Goal: Task Accomplishment & Management: Use online tool/utility

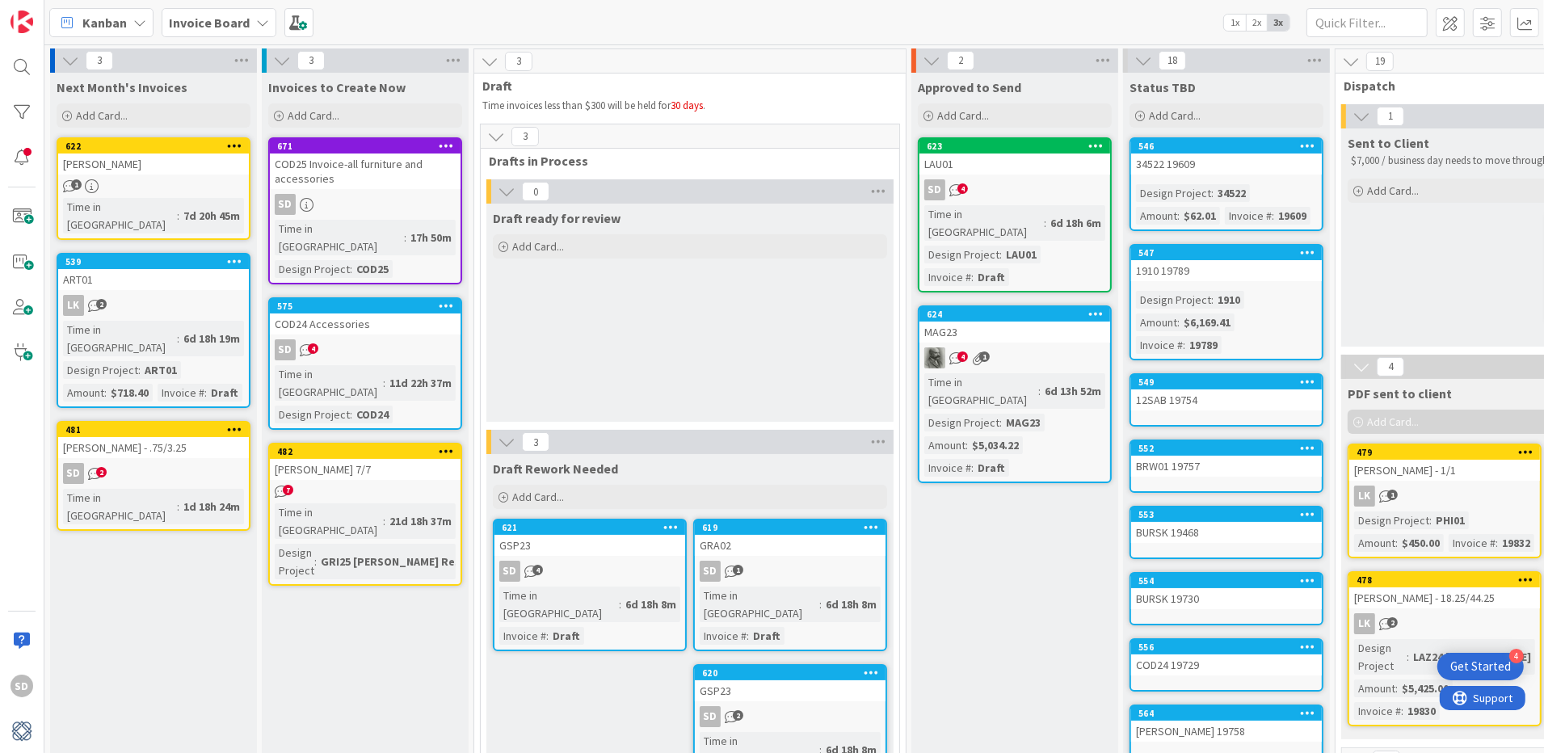
click at [405, 189] on div "671 COD25 Invoice-all furniture and accessories SD Time in Column : 17h 50m Des…" at bounding box center [365, 210] width 194 height 147
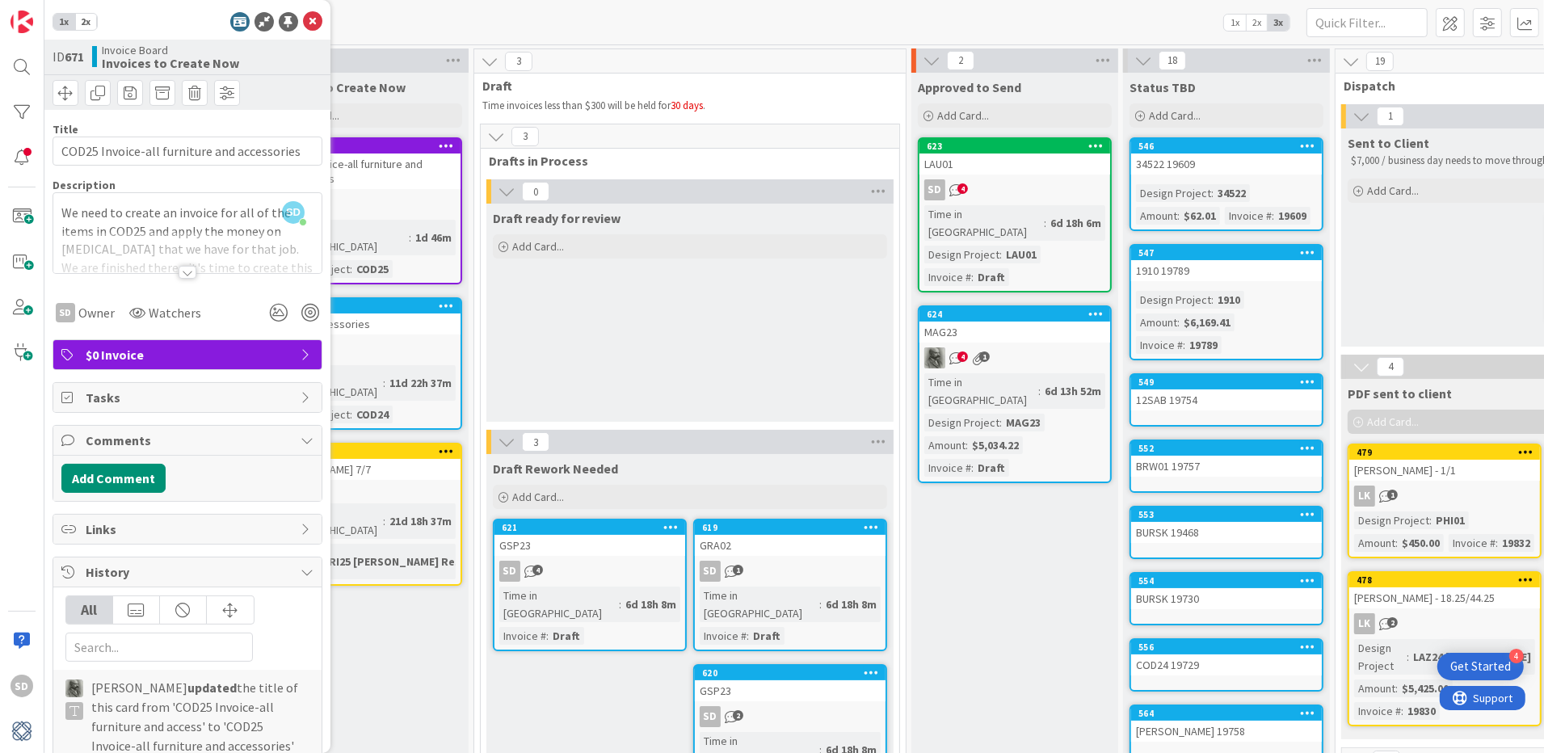
scroll to position [13, 0]
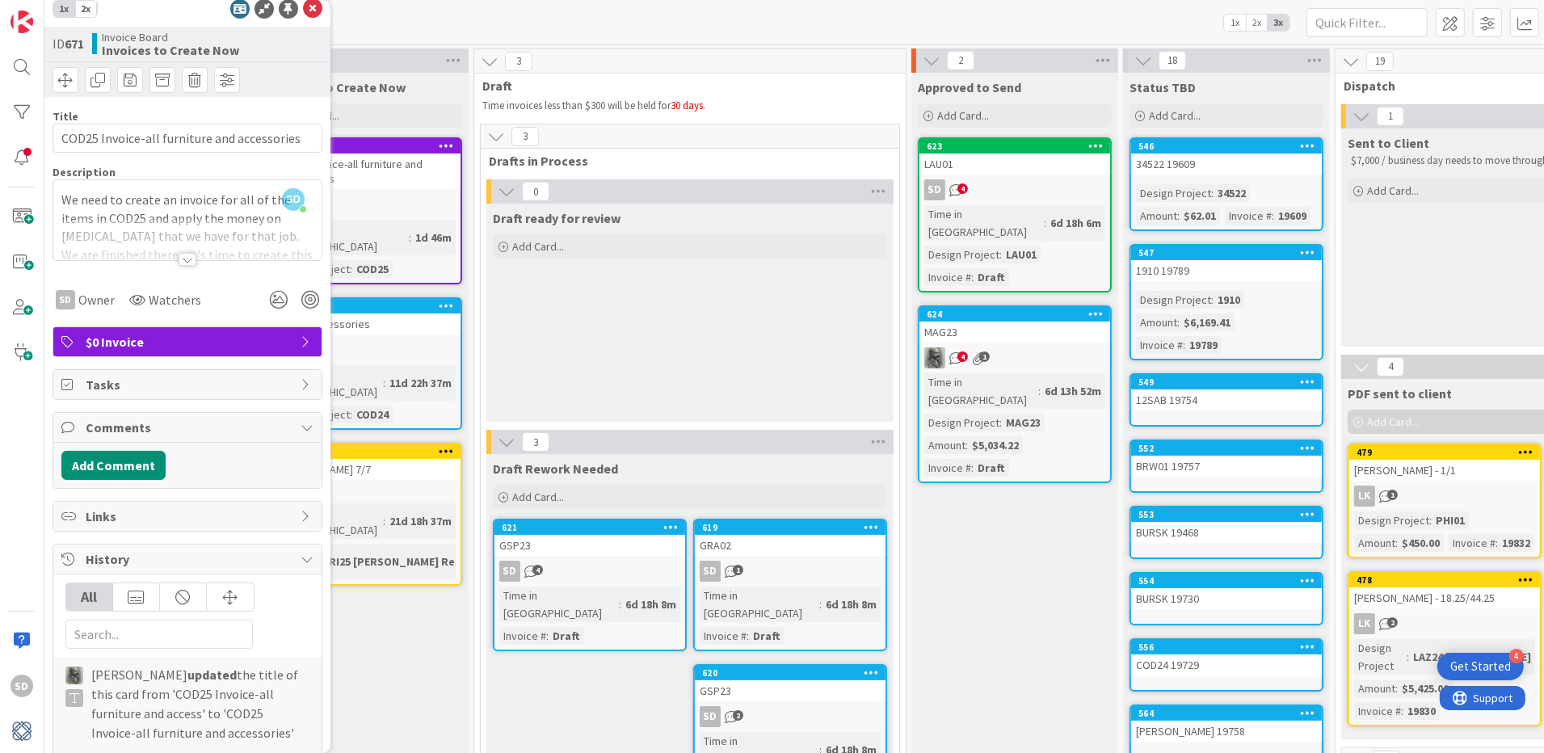
click at [187, 252] on div at bounding box center [187, 239] width 268 height 41
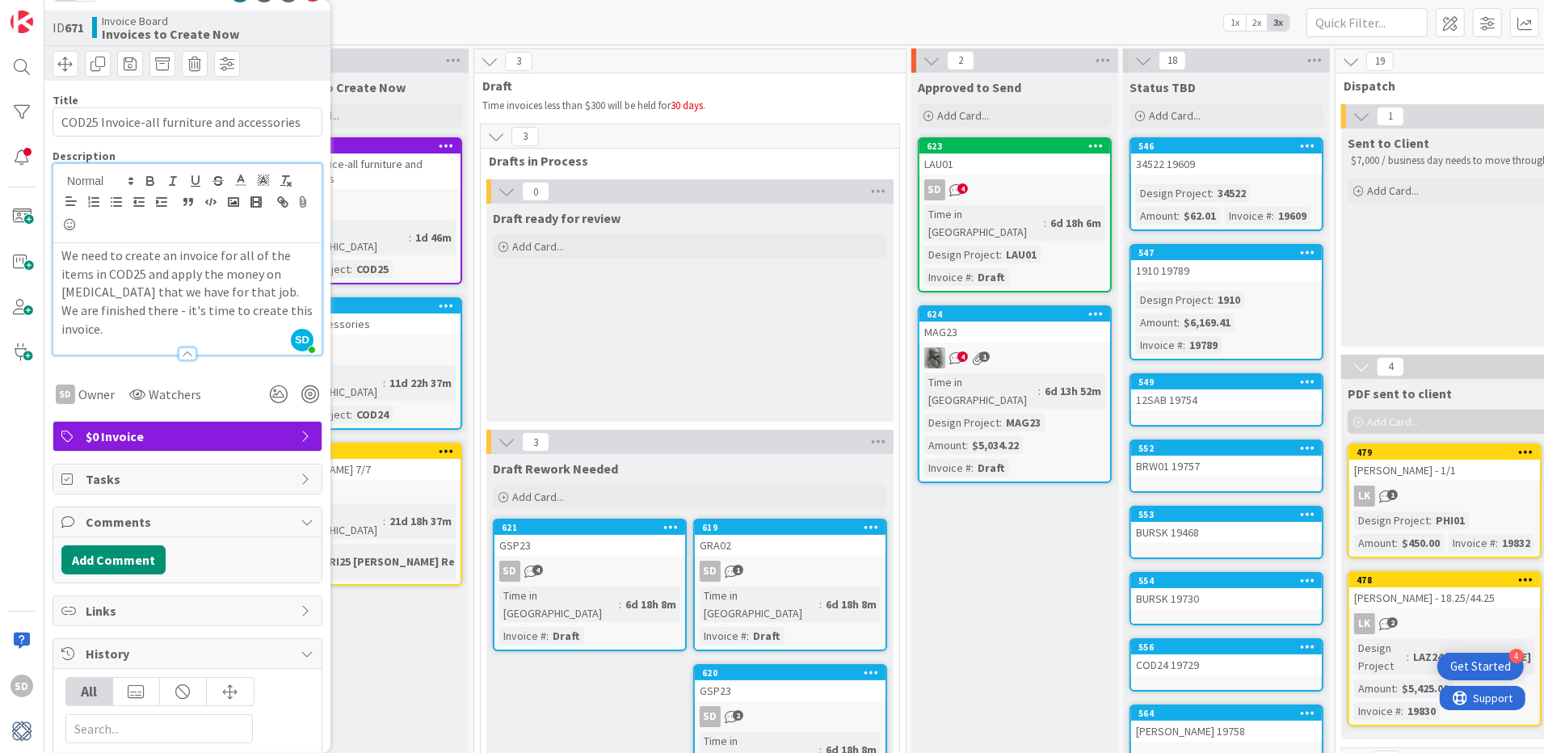
scroll to position [31, 0]
click at [185, 280] on p "We need to create an invoice for all of the items in COD25 and apply the money …" at bounding box center [187, 291] width 252 height 92
click at [253, 94] on div "Title 43 / 128" at bounding box center [188, 98] width 270 height 15
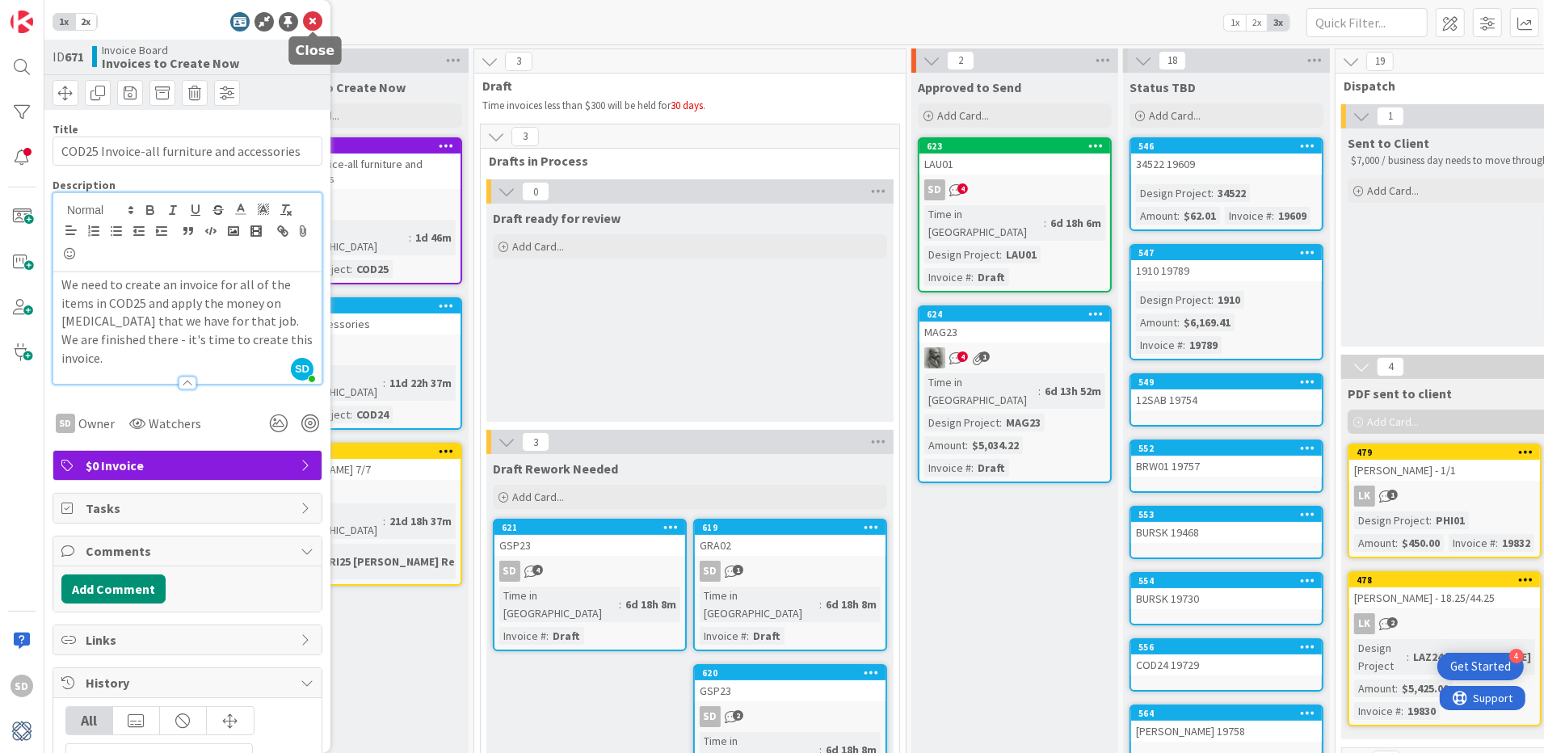
click at [312, 27] on icon at bounding box center [312, 21] width 19 height 19
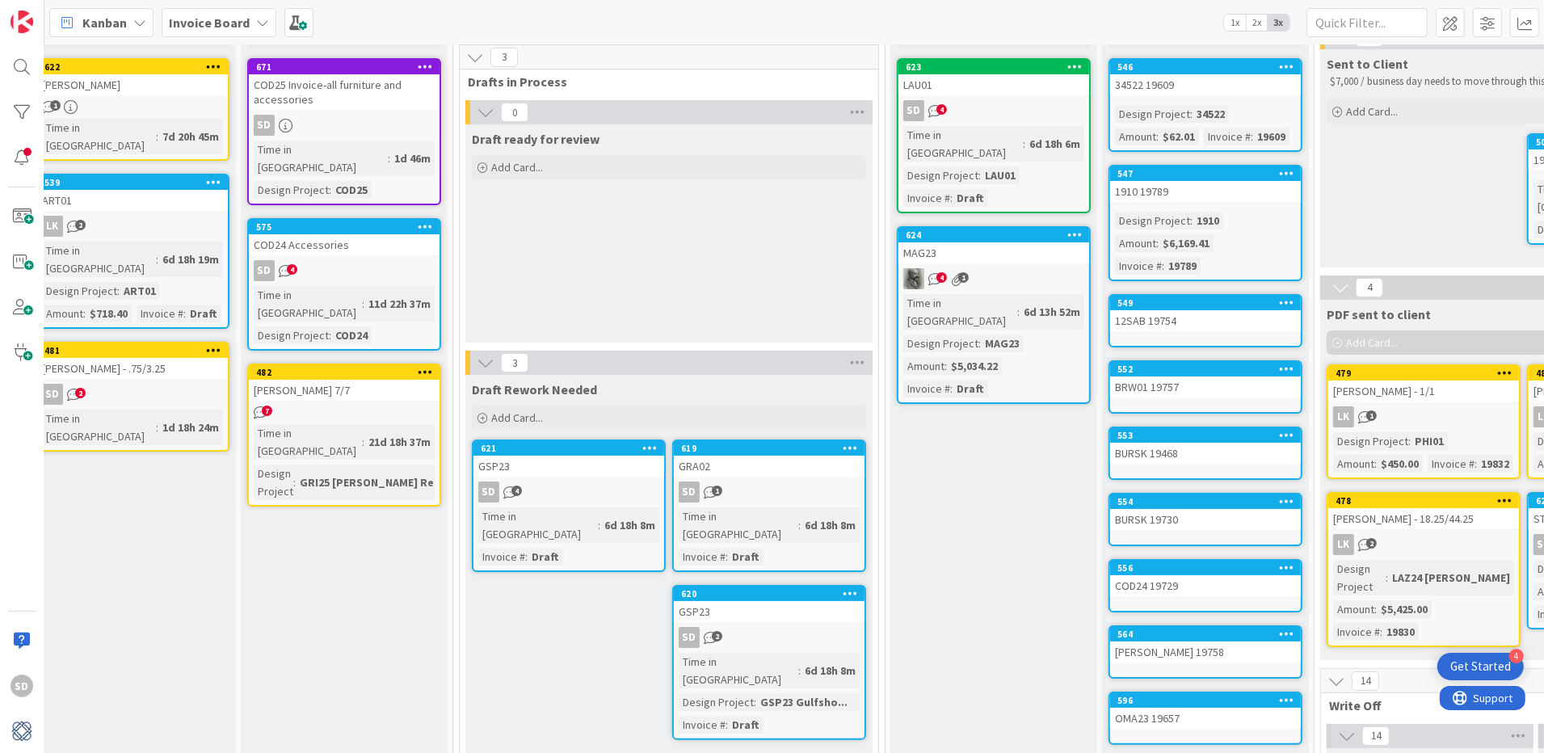
scroll to position [74, 21]
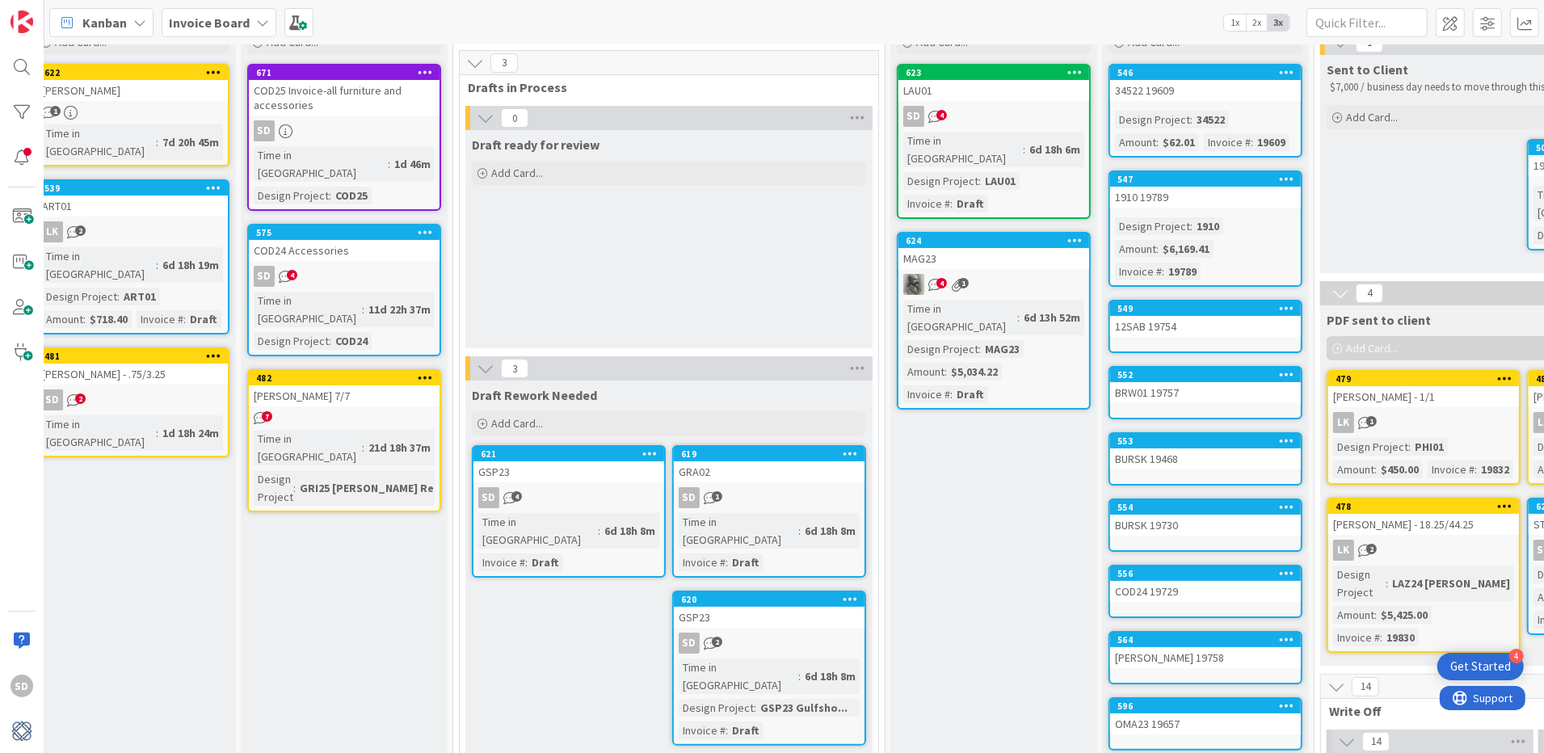
click at [319, 120] on div "SD" at bounding box center [344, 130] width 191 height 21
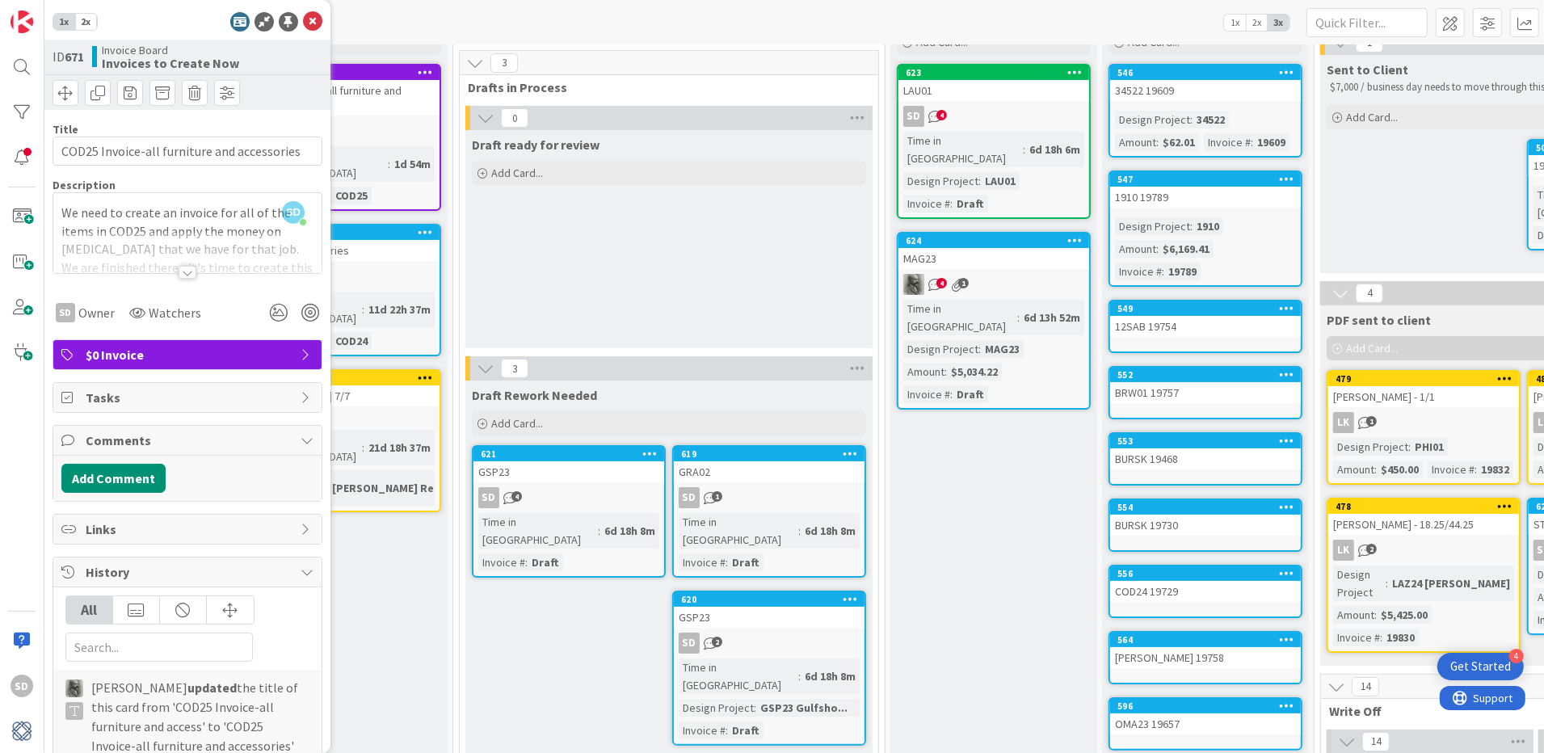
click at [191, 272] on div at bounding box center [188, 272] width 18 height 13
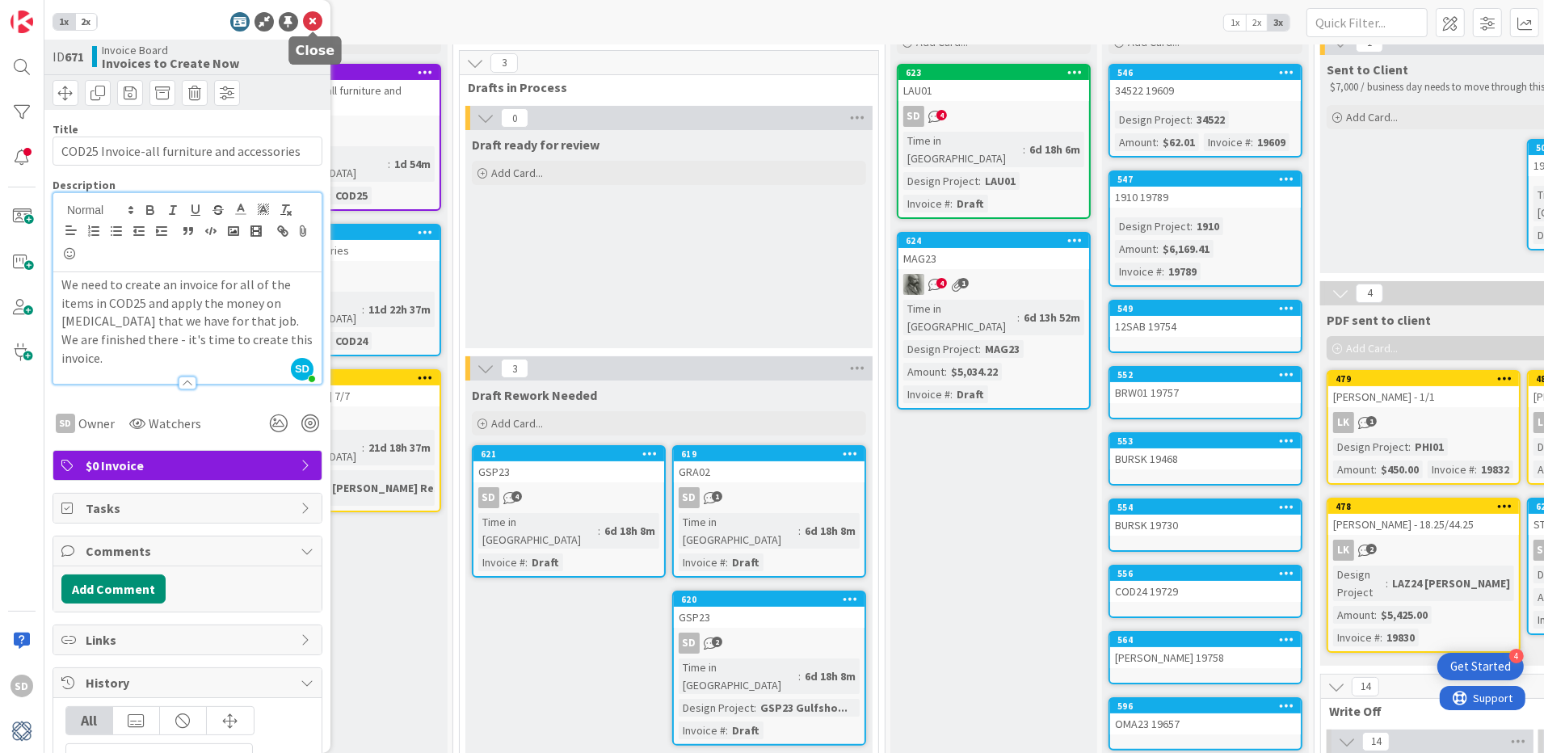
click at [311, 26] on icon at bounding box center [312, 21] width 19 height 19
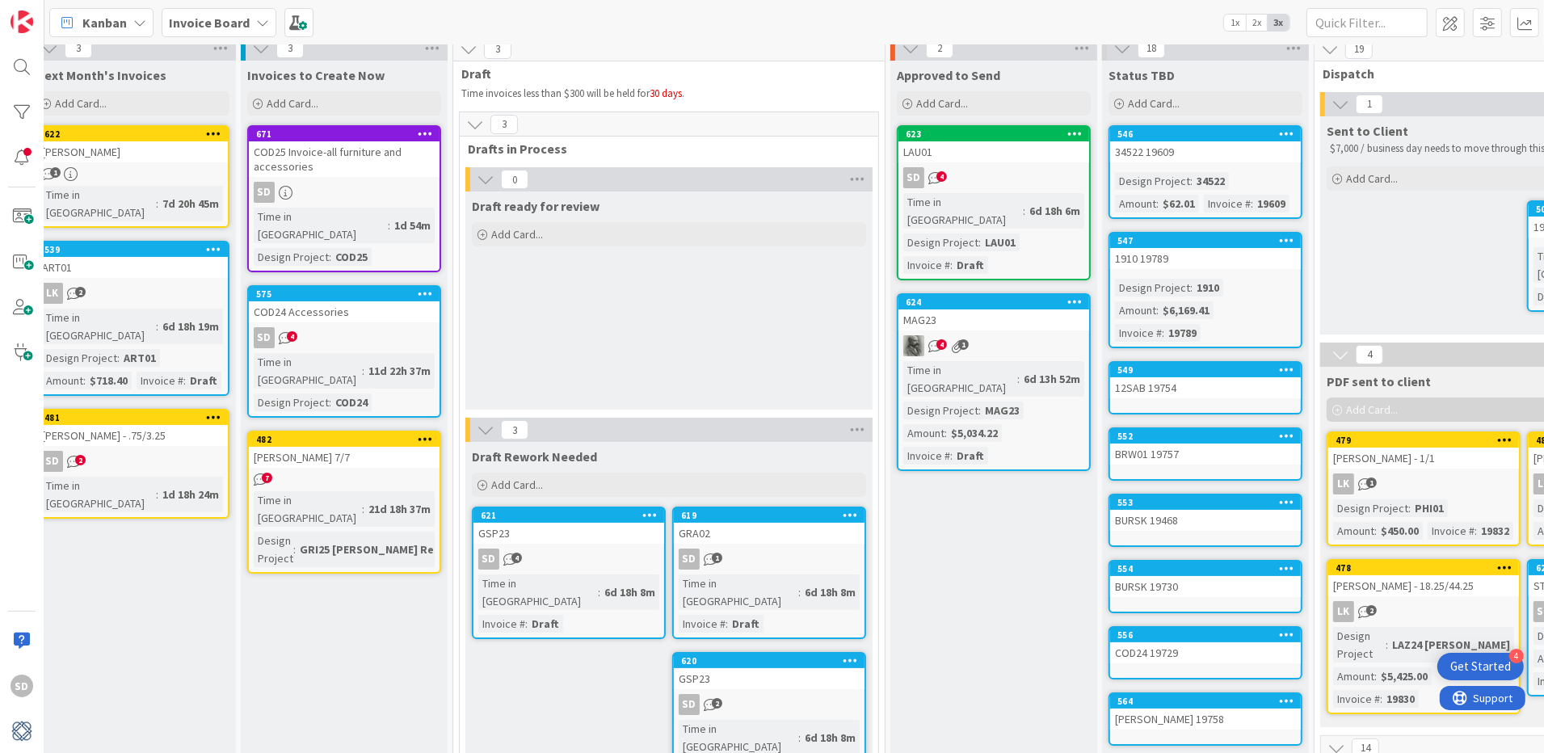
scroll to position [0, 21]
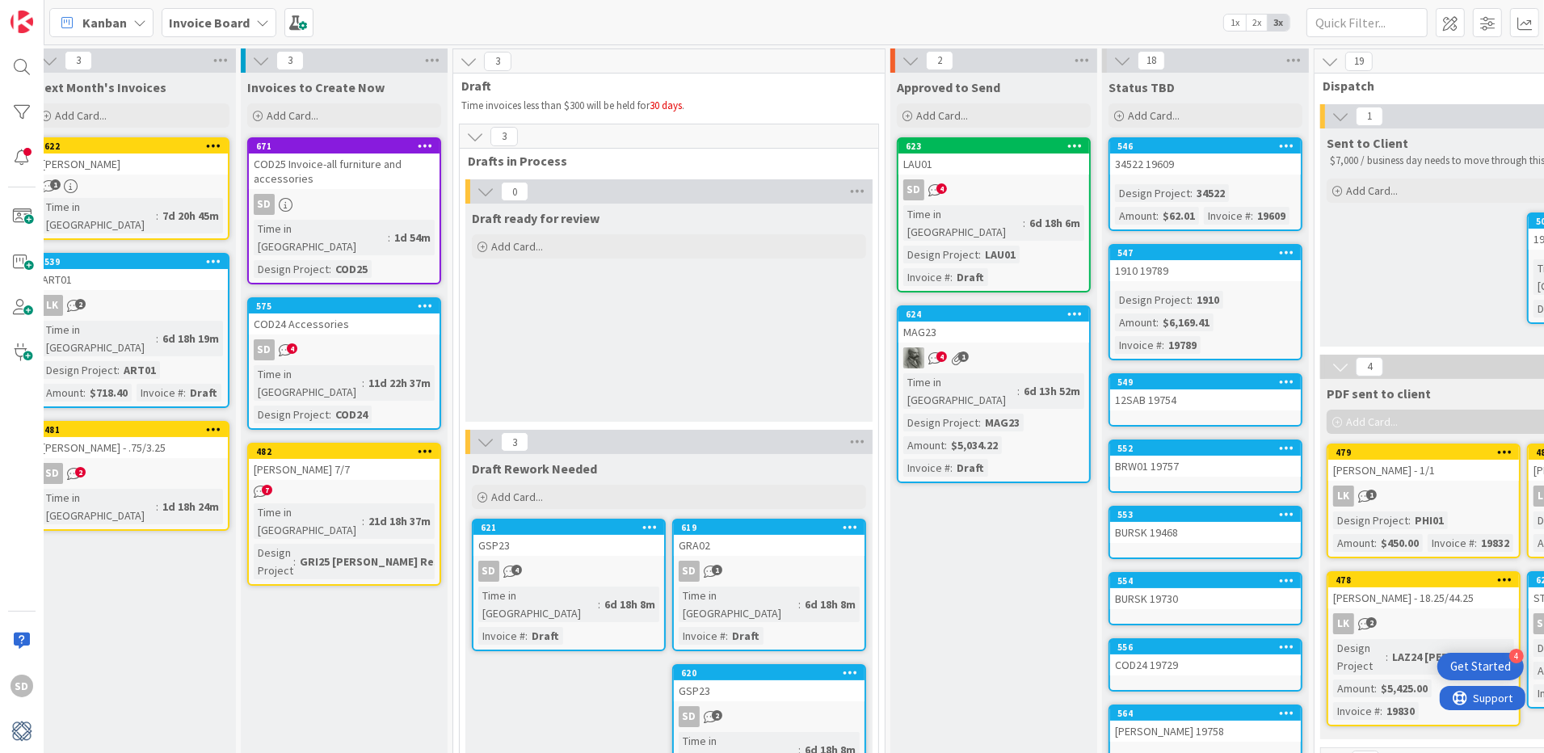
click at [984, 174] on div "LAU01" at bounding box center [993, 164] width 191 height 21
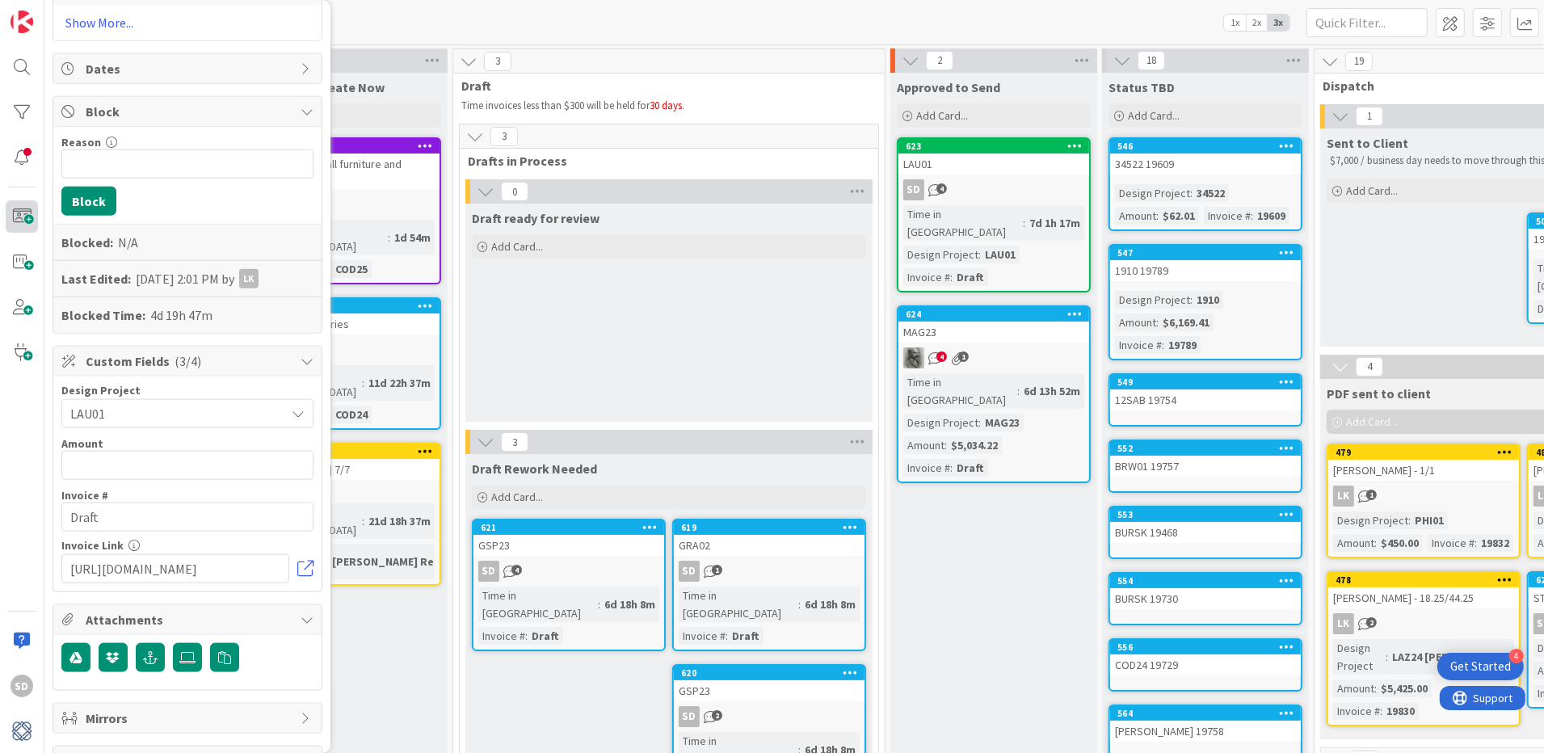
scroll to position [2005, 0]
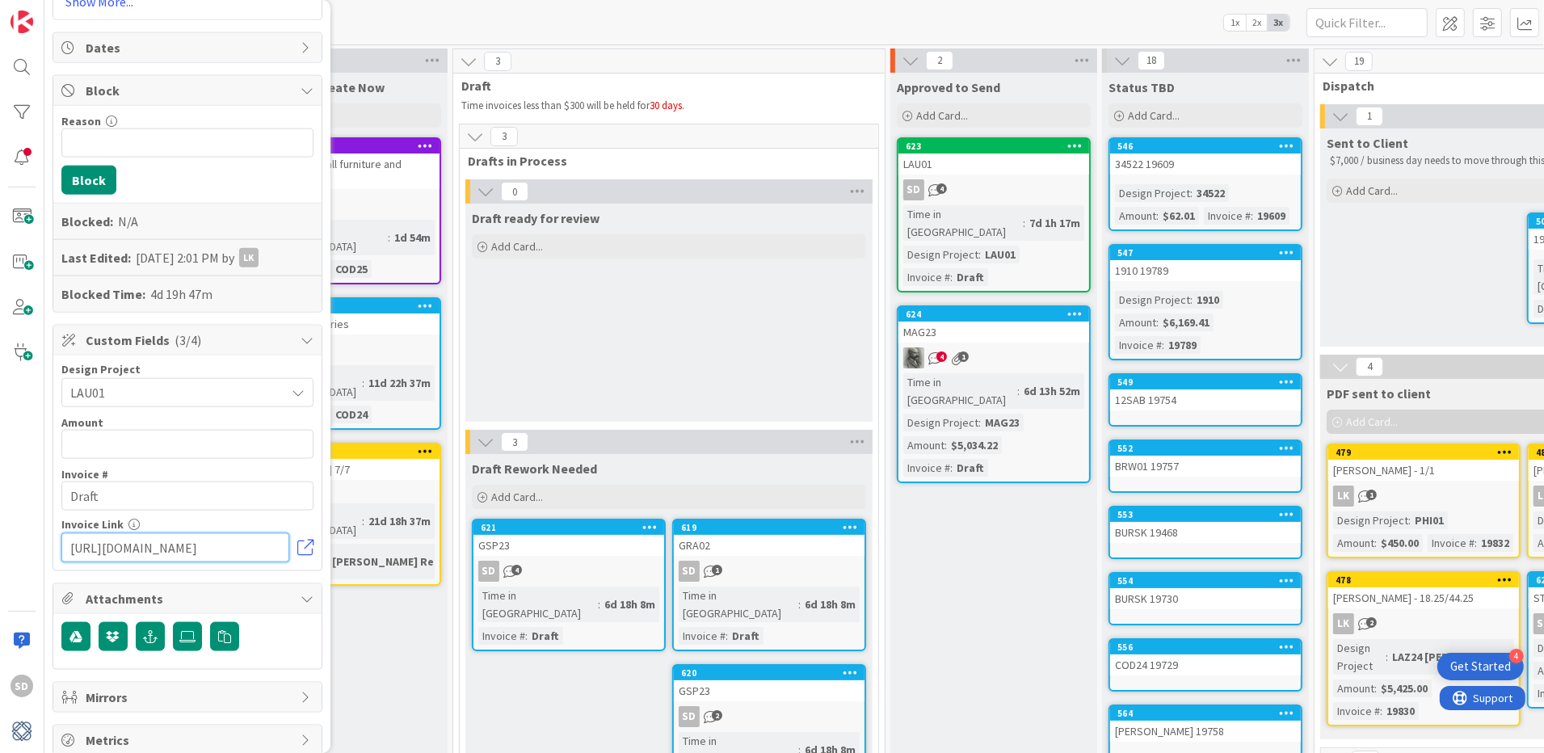
click at [181, 541] on input "[URL][DOMAIN_NAME]" at bounding box center [175, 547] width 228 height 29
click at [191, 633] on icon at bounding box center [187, 636] width 16 height 13
click at [173, 622] on input "file" at bounding box center [173, 622] width 0 height 0
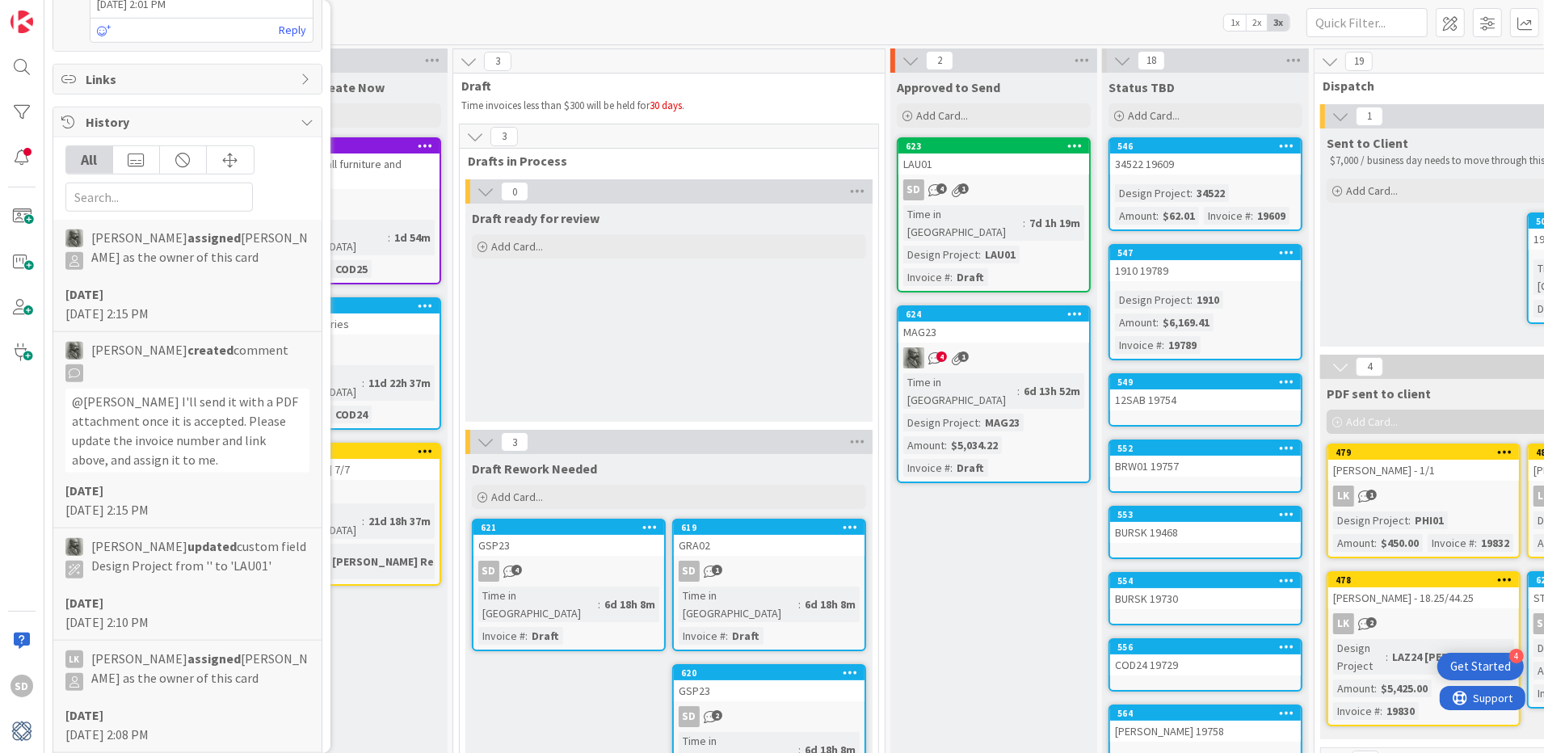
scroll to position [1100, 0]
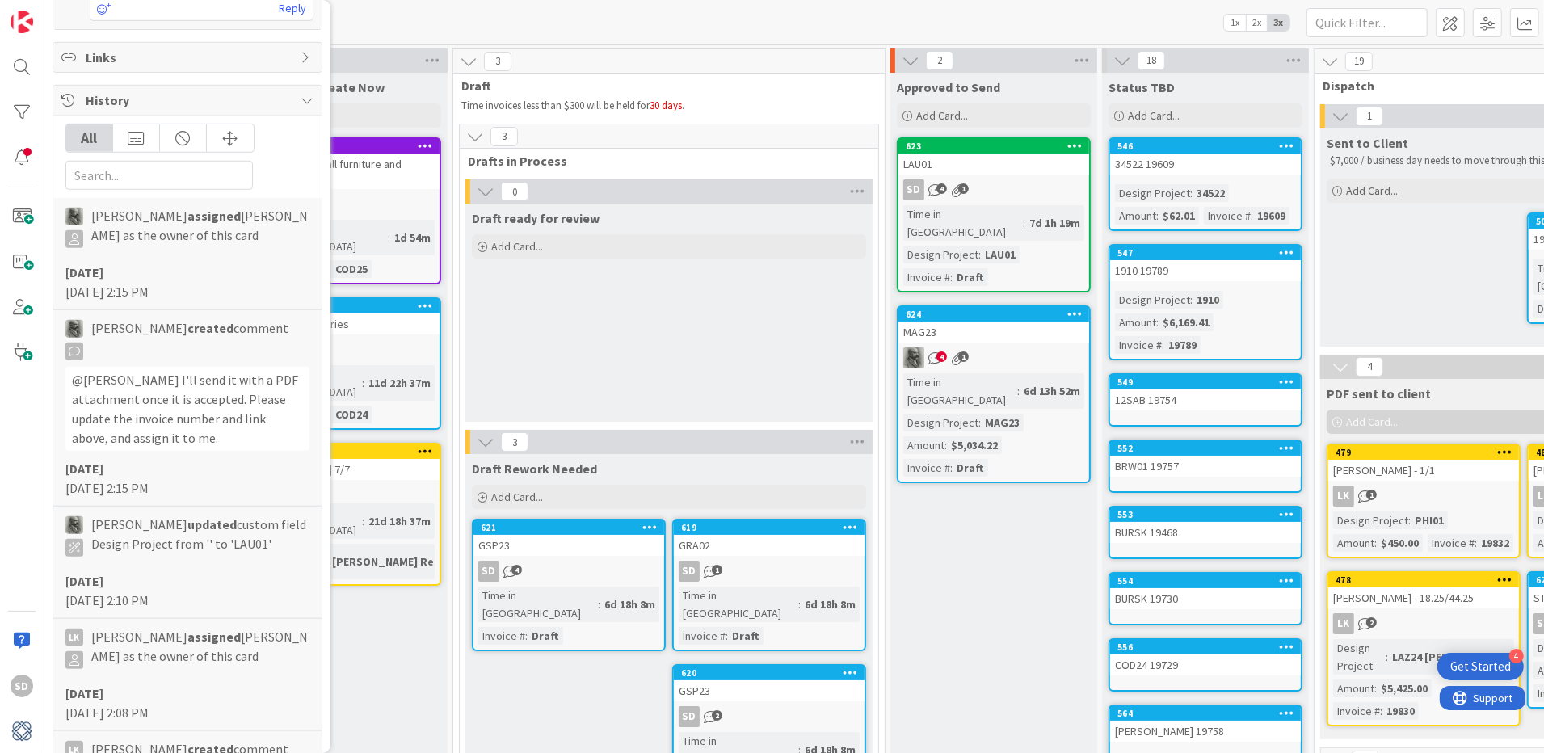
click at [149, 53] on div "Links" at bounding box center [187, 57] width 268 height 29
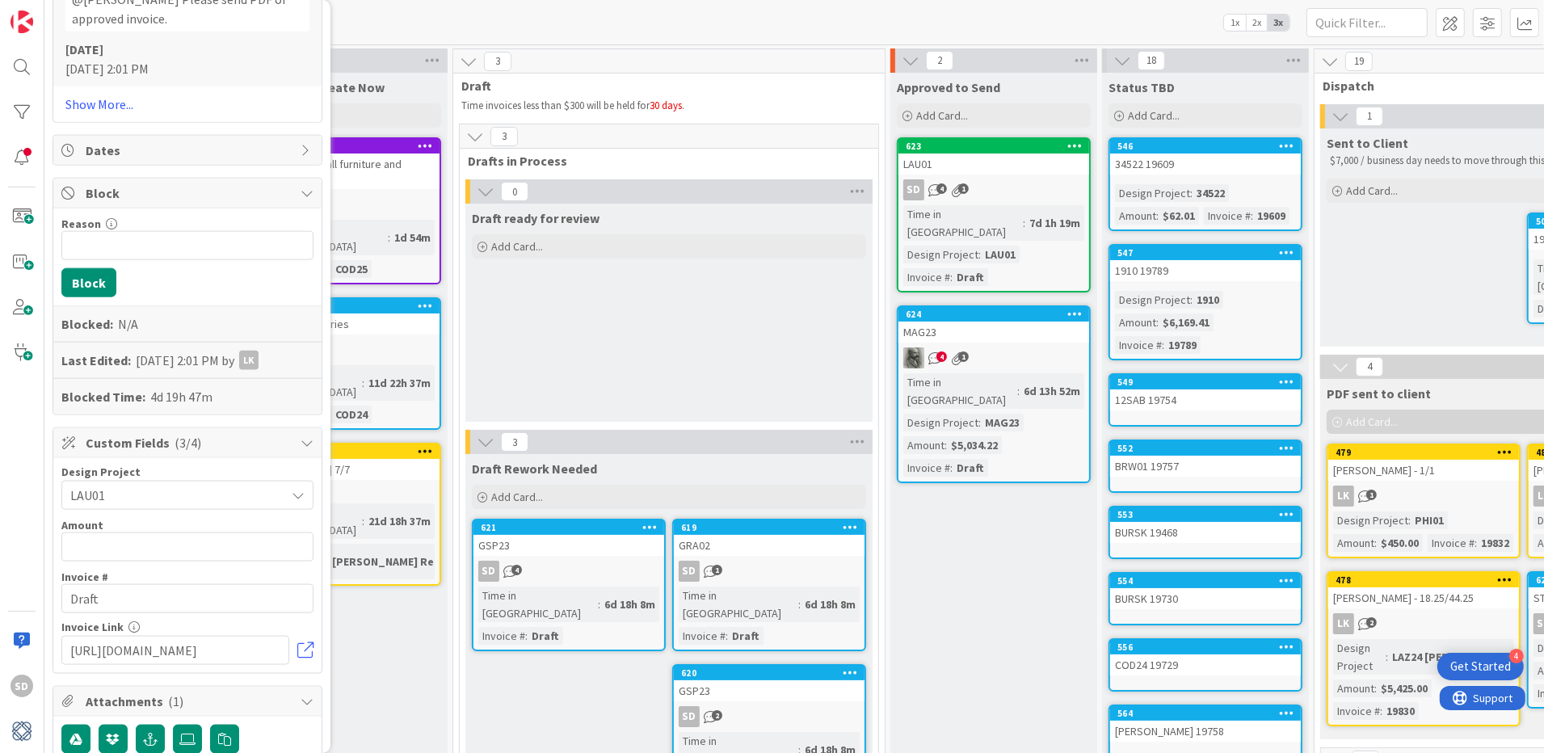
scroll to position [2046, 0]
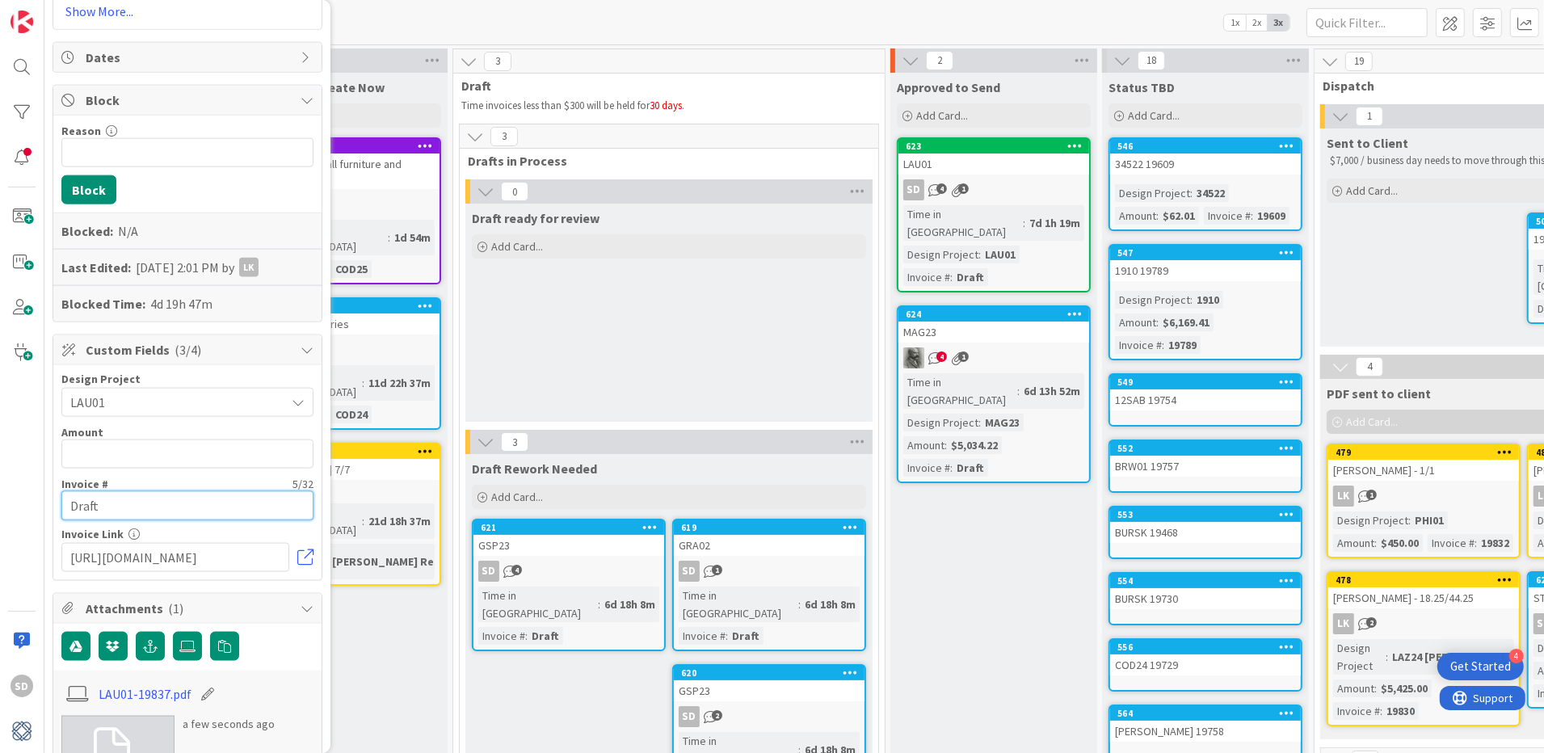
drag, startPoint x: 130, startPoint y: 494, endPoint x: -6, endPoint y: 494, distance: 136.5
click at [0, 494] on html "4 Get Started SD 1x 2x ID 623 Invoice Board Approved to Send Title 5 / 128 LAU0…" at bounding box center [772, 376] width 1544 height 753
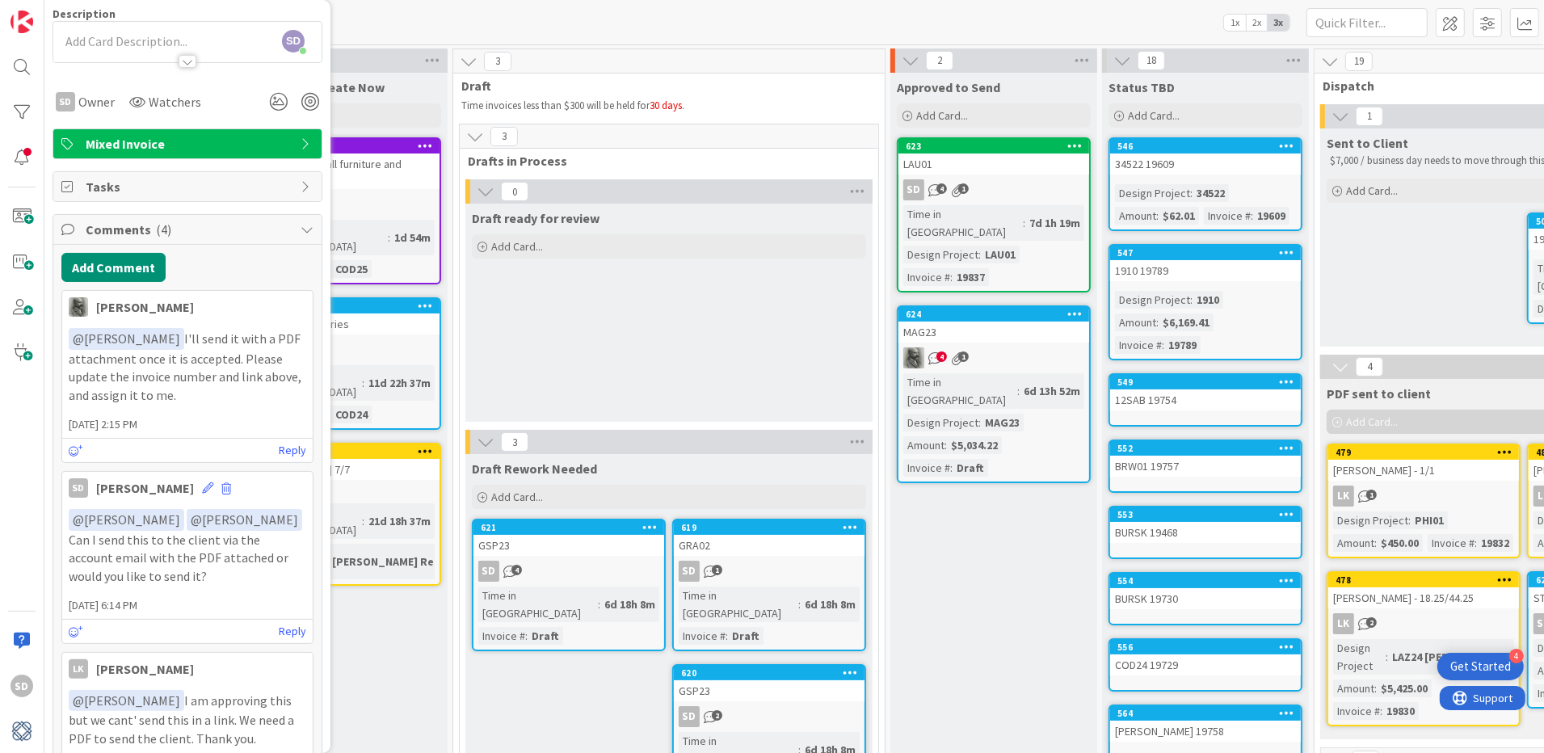
scroll to position [0, 0]
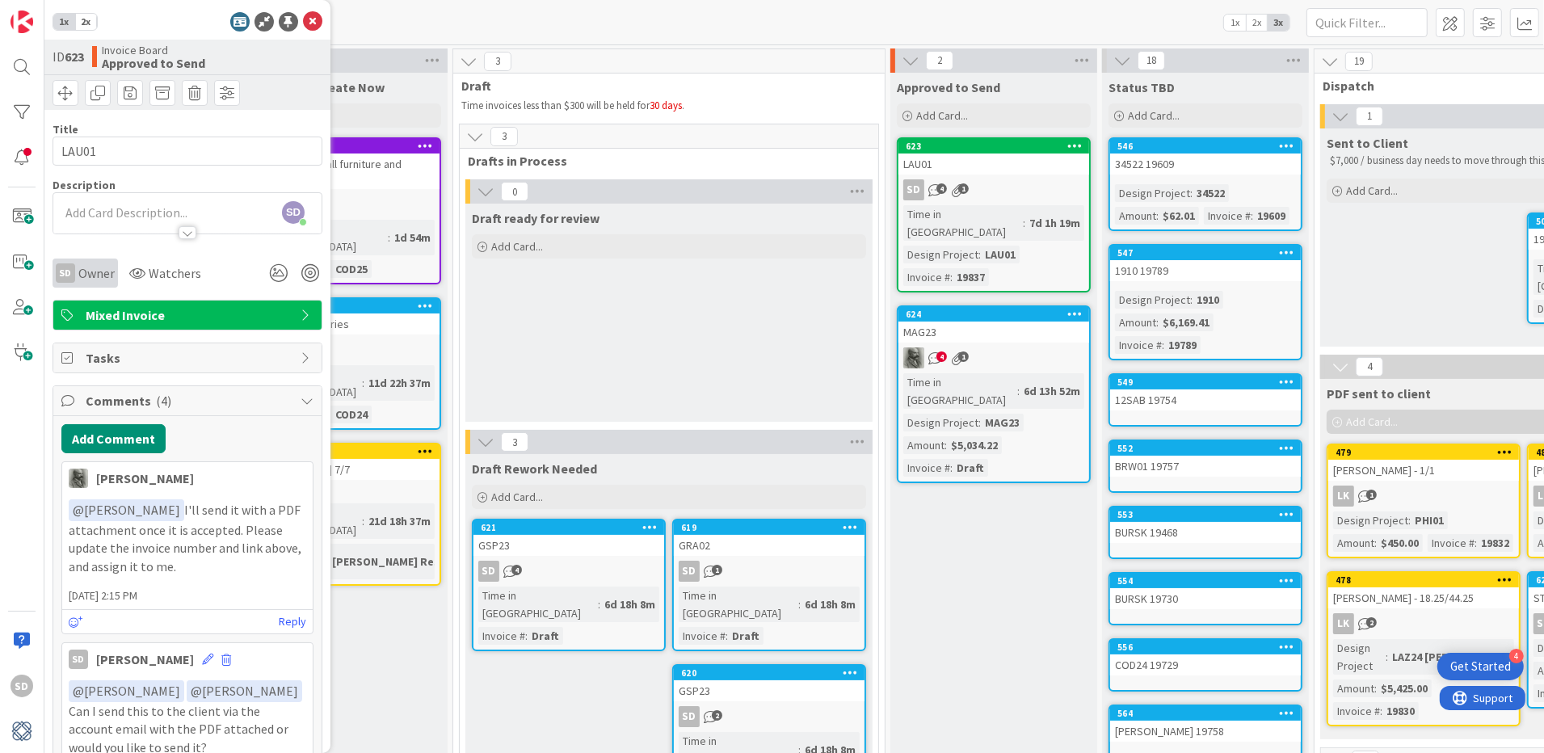
type input "19837"
click at [95, 275] on span "Owner" at bounding box center [96, 272] width 36 height 19
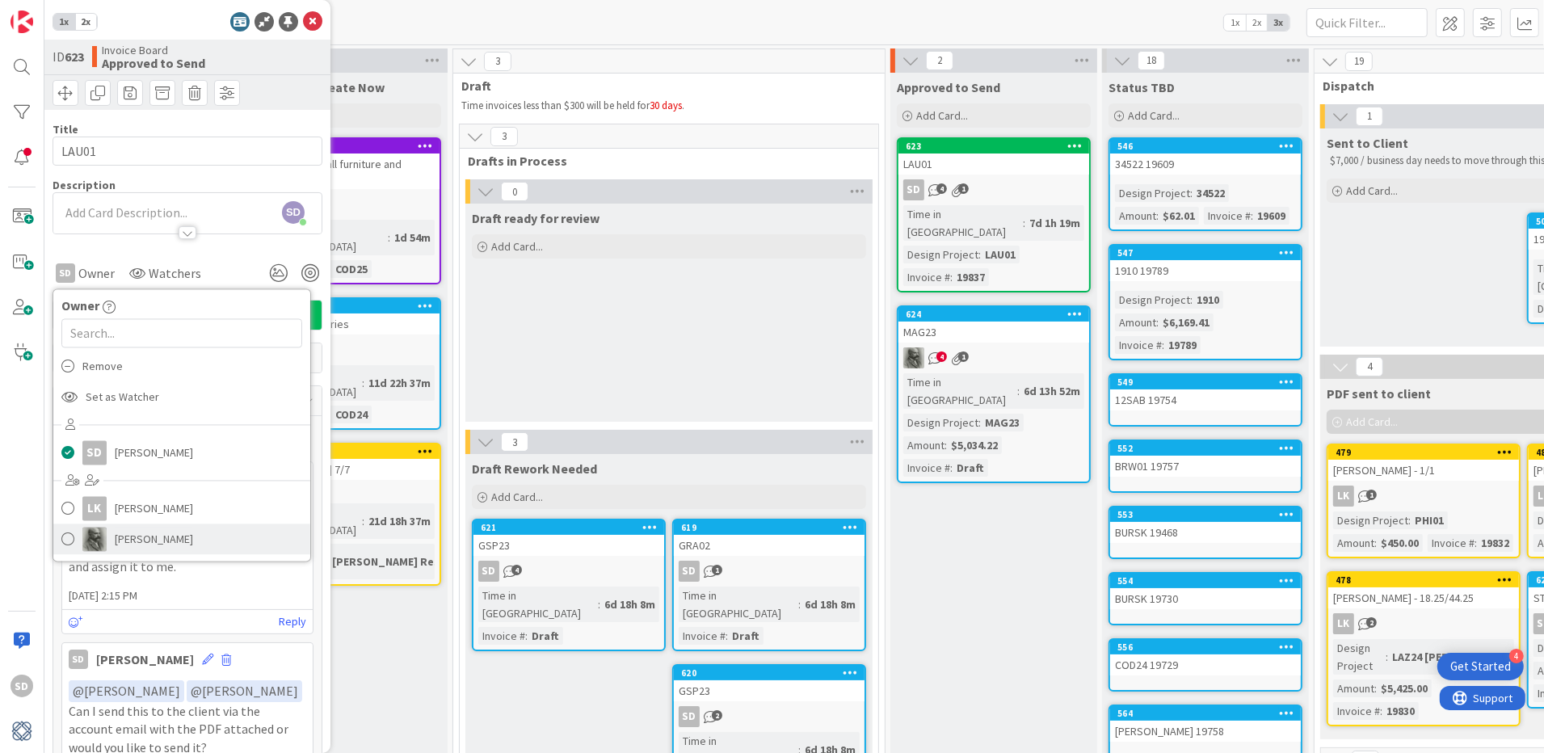
click at [62, 542] on span at bounding box center [67, 540] width 13 height 24
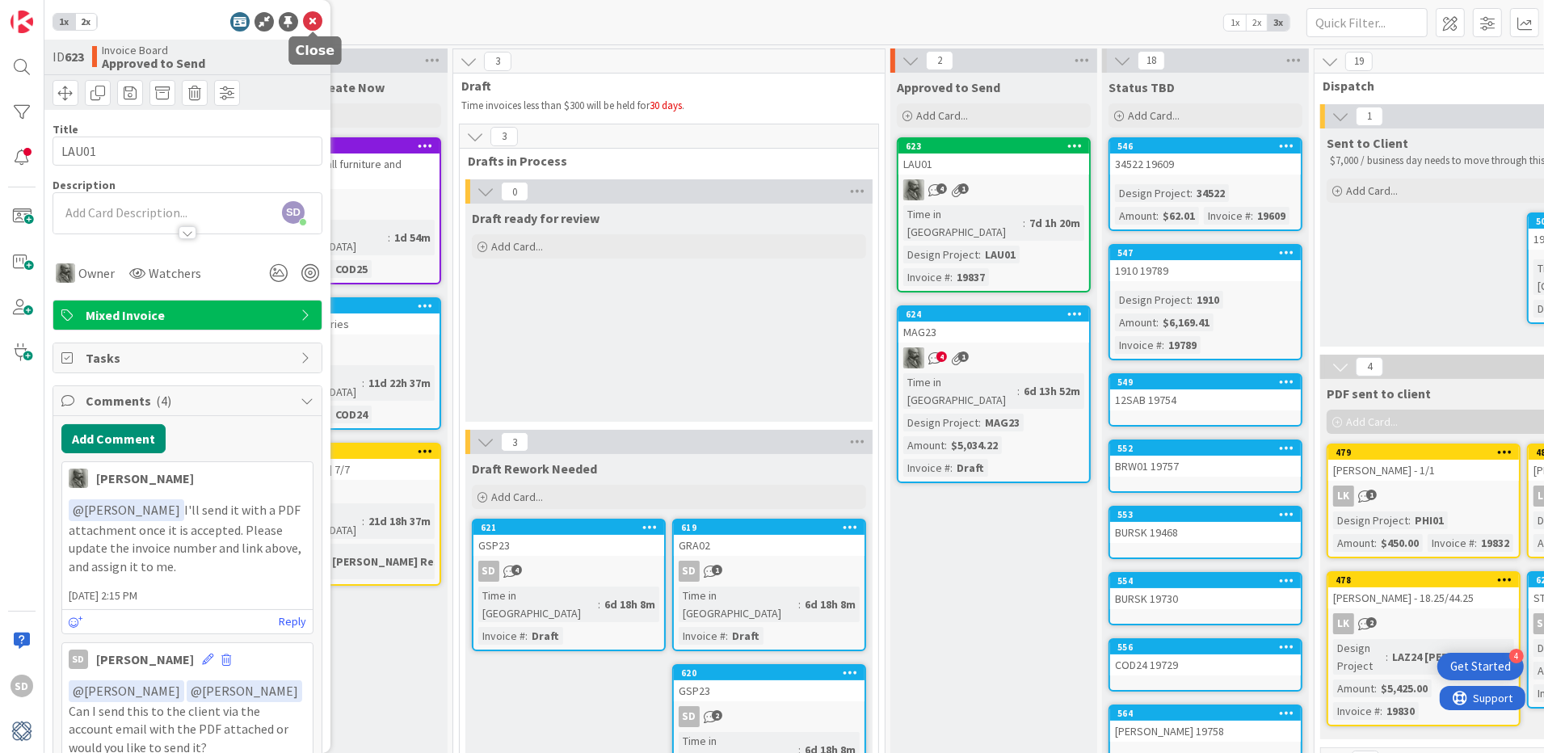
click at [312, 20] on icon at bounding box center [312, 21] width 19 height 19
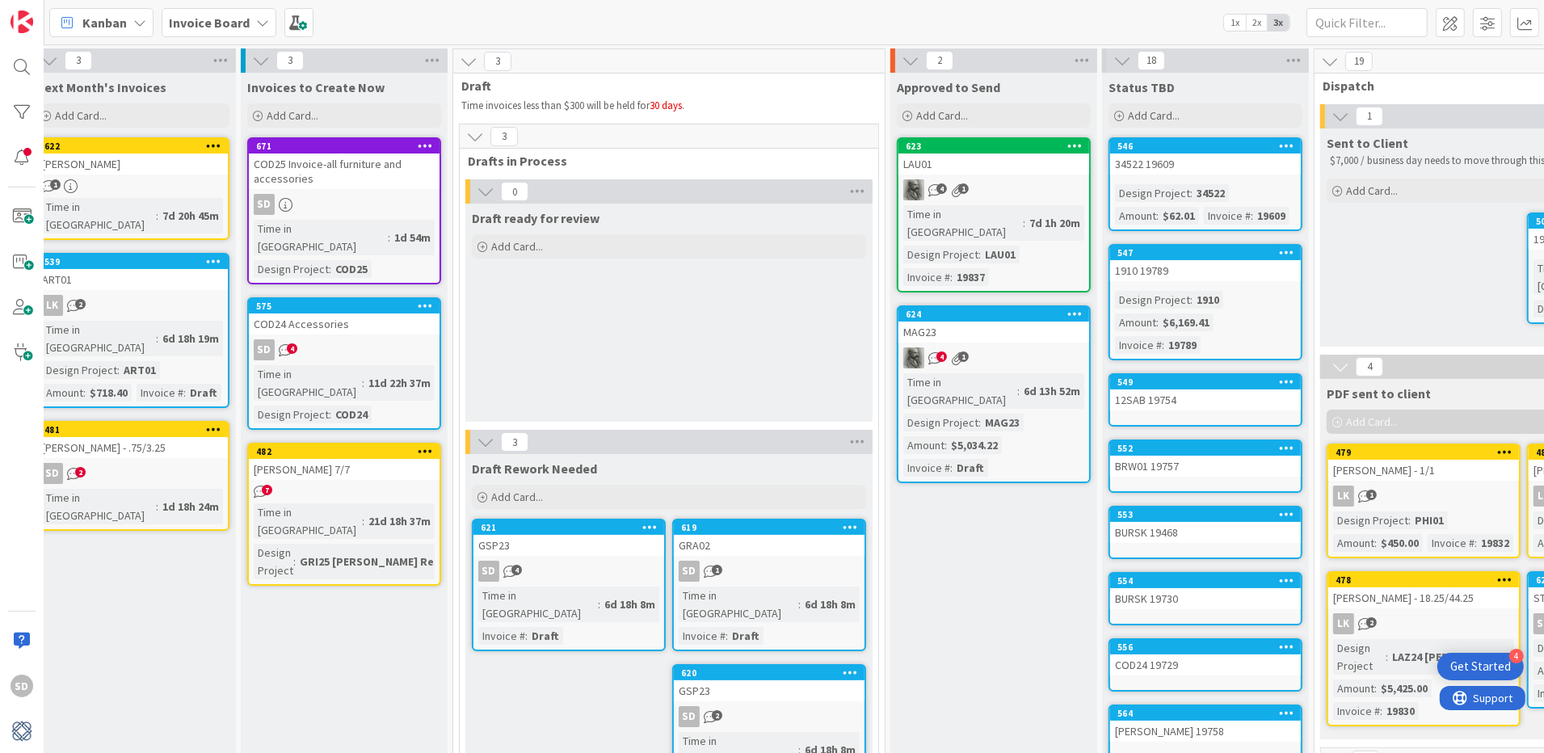
click at [992, 350] on div "624 MAG23 4 1 Time in Column : 6d 13h 52m Design Project : MAG23 Amount : $5,03…" at bounding box center [994, 394] width 194 height 178
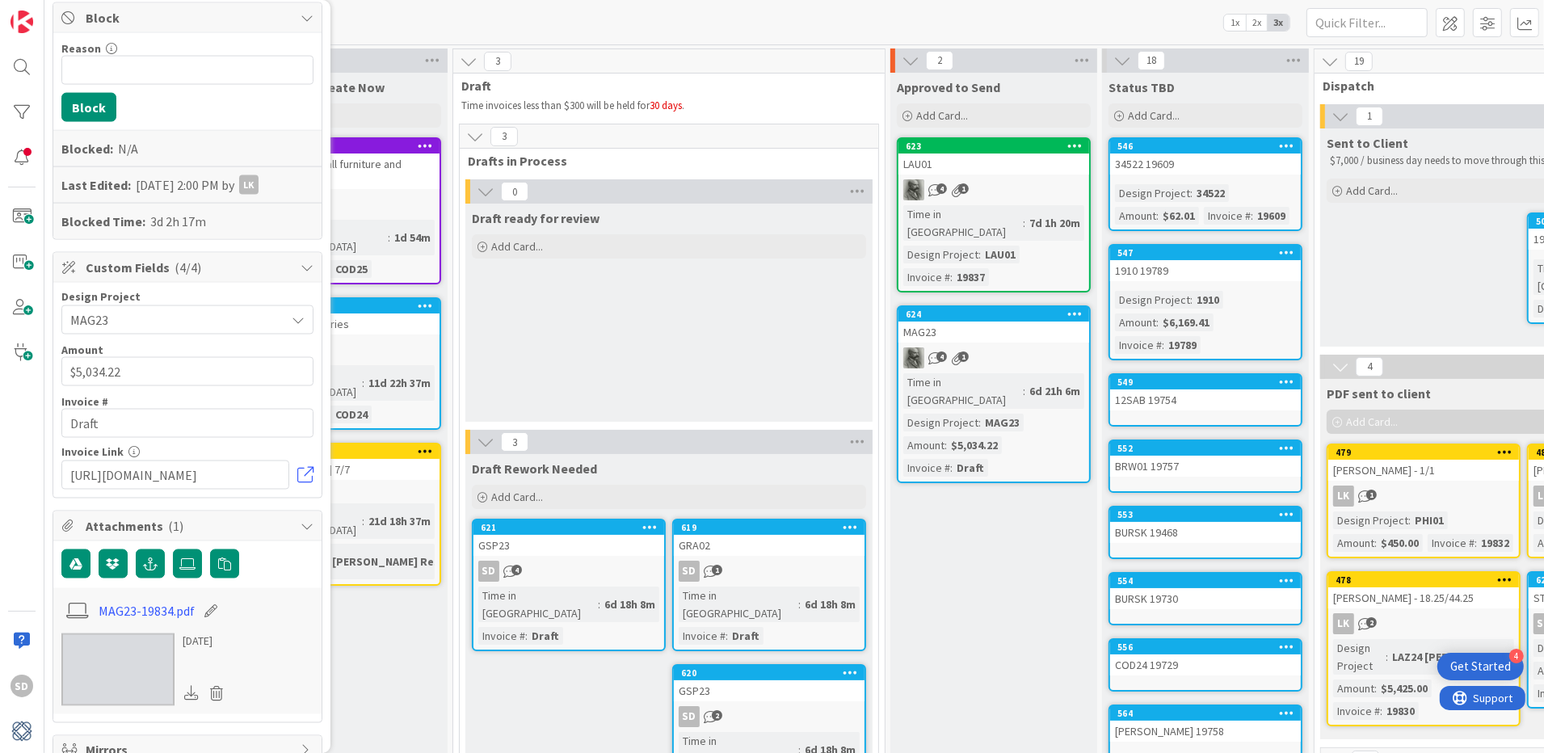
scroll to position [2531, 0]
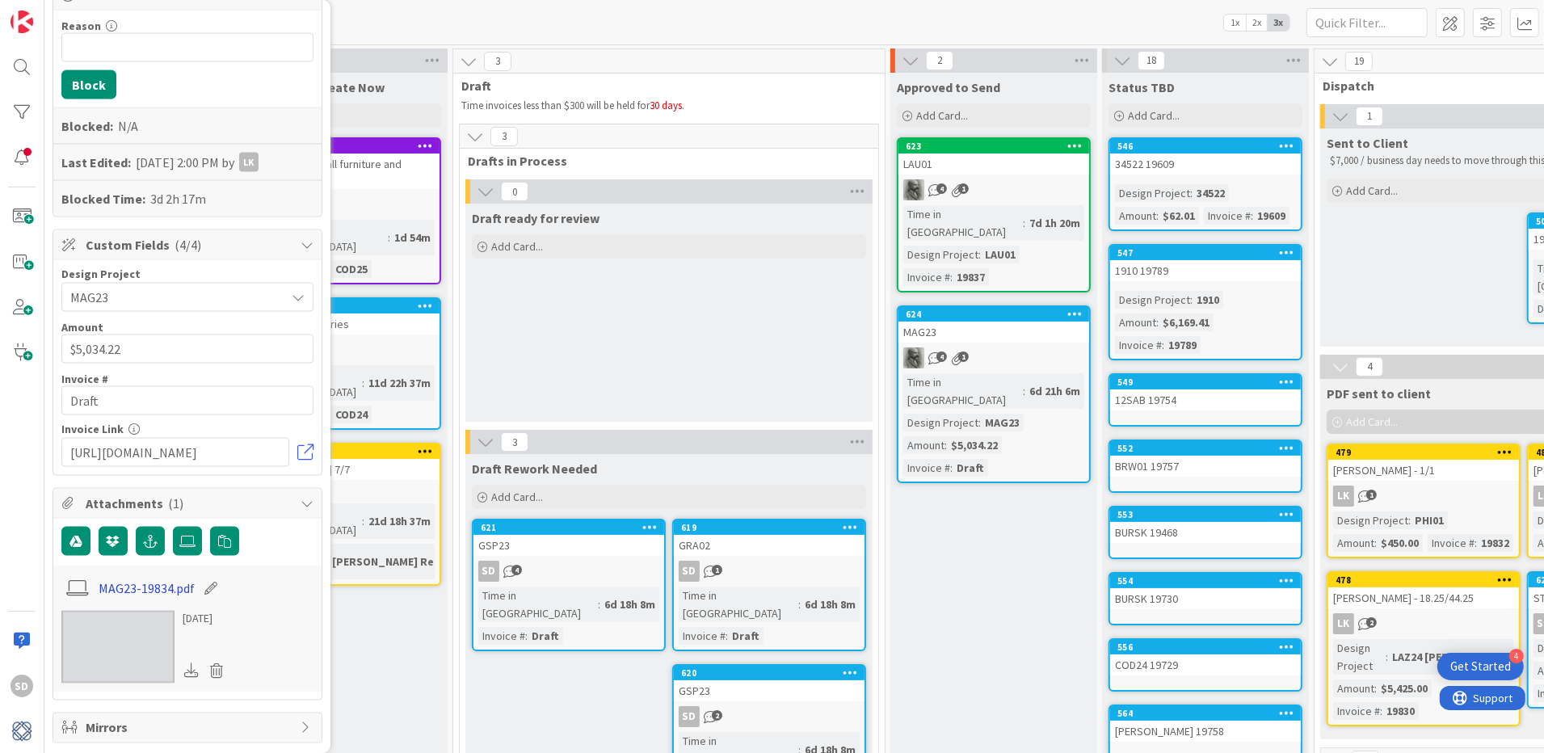
click at [145, 579] on link "MAG23-19834.pdf" at bounding box center [147, 588] width 96 height 19
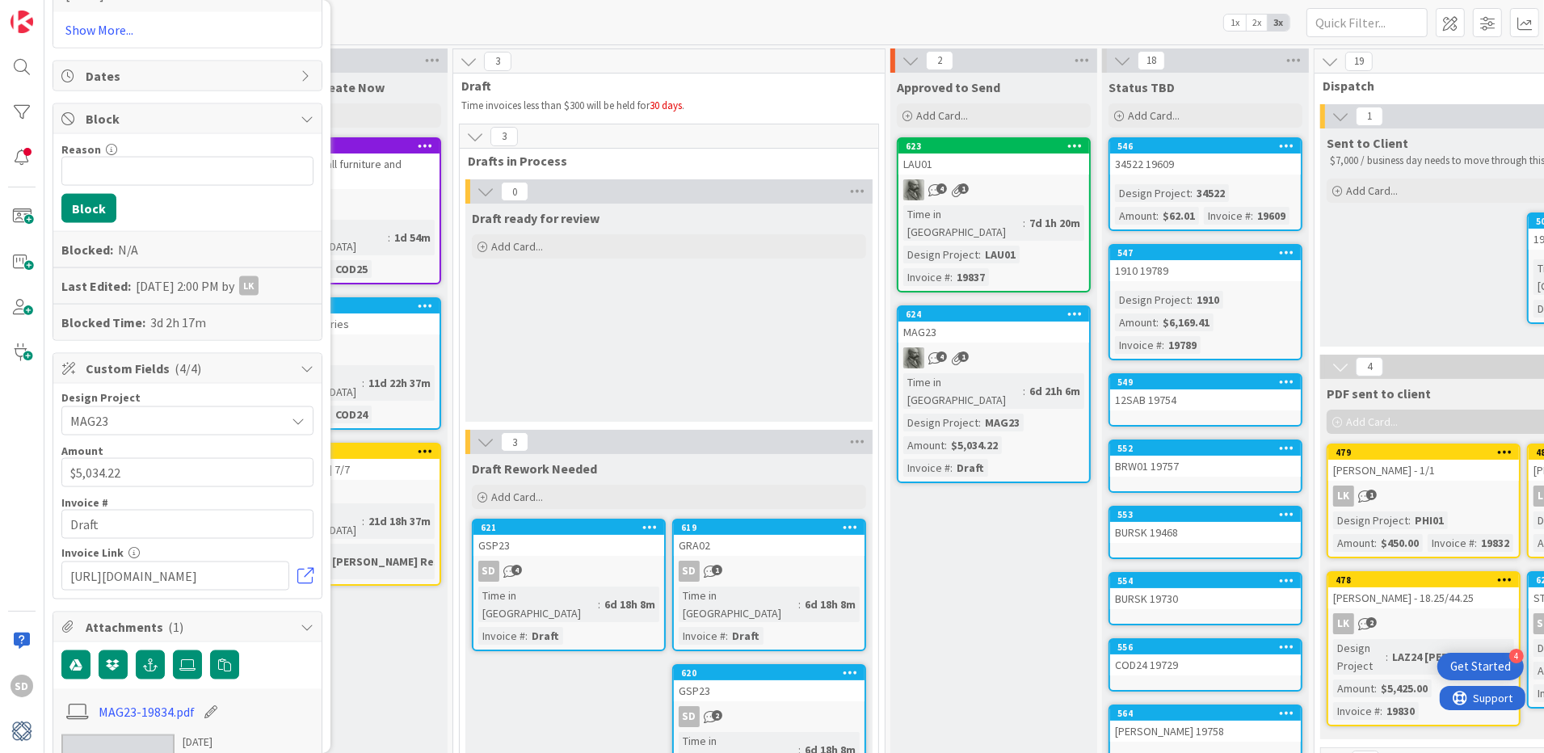
scroll to position [2432, 0]
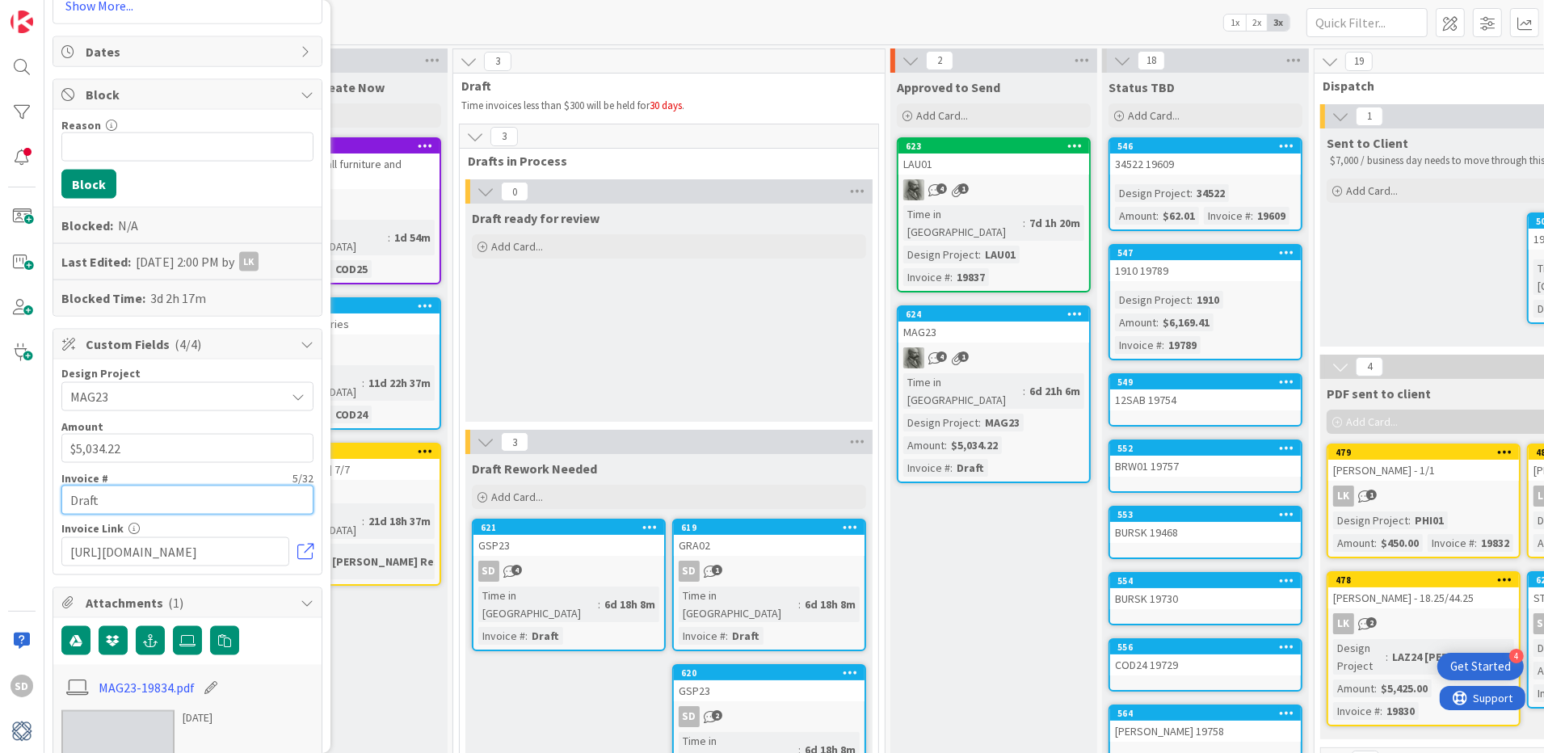
drag, startPoint x: 120, startPoint y: 452, endPoint x: 92, endPoint y: 452, distance: 28.3
click at [92, 486] on input "Draft" at bounding box center [187, 500] width 252 height 29
type input "D"
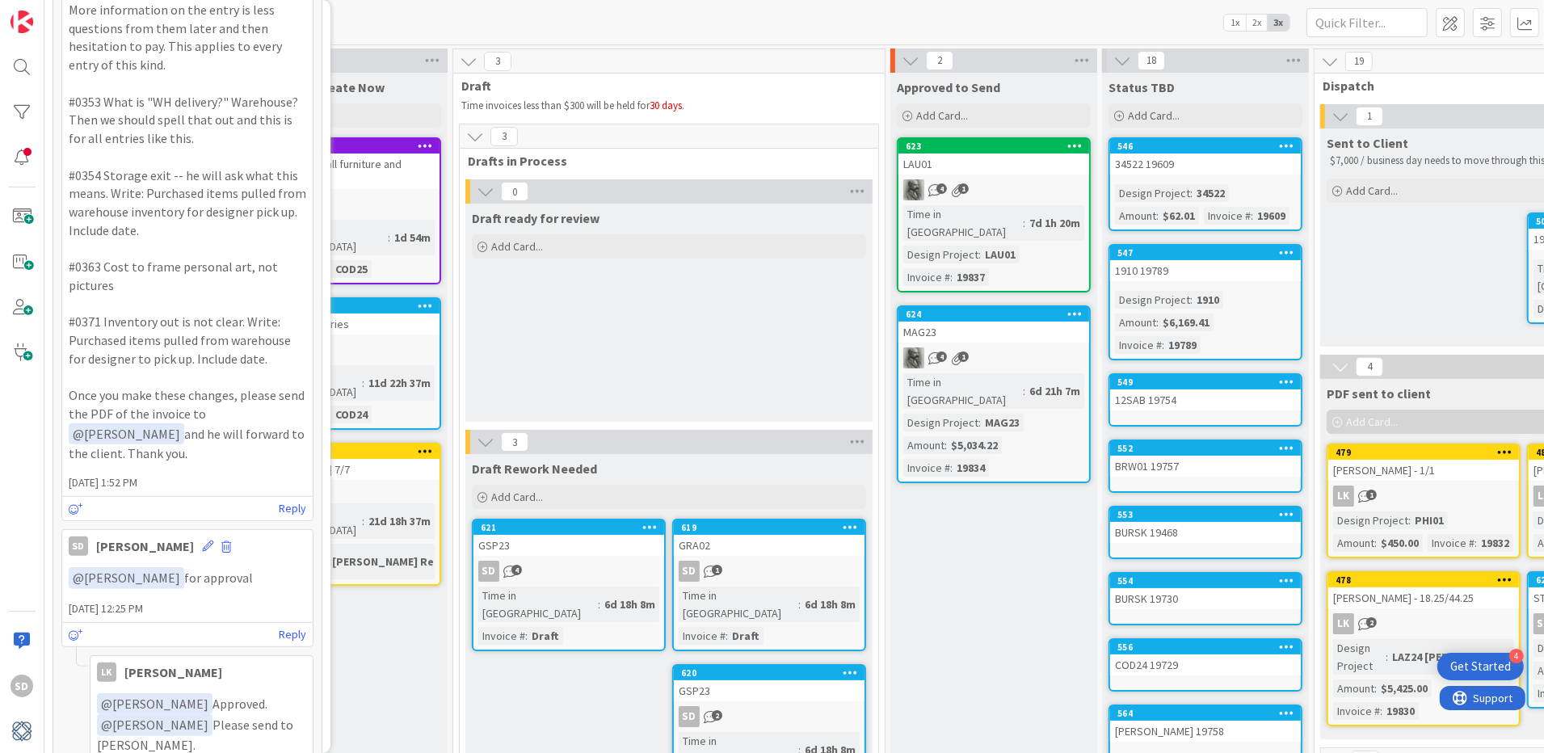
scroll to position [0, 0]
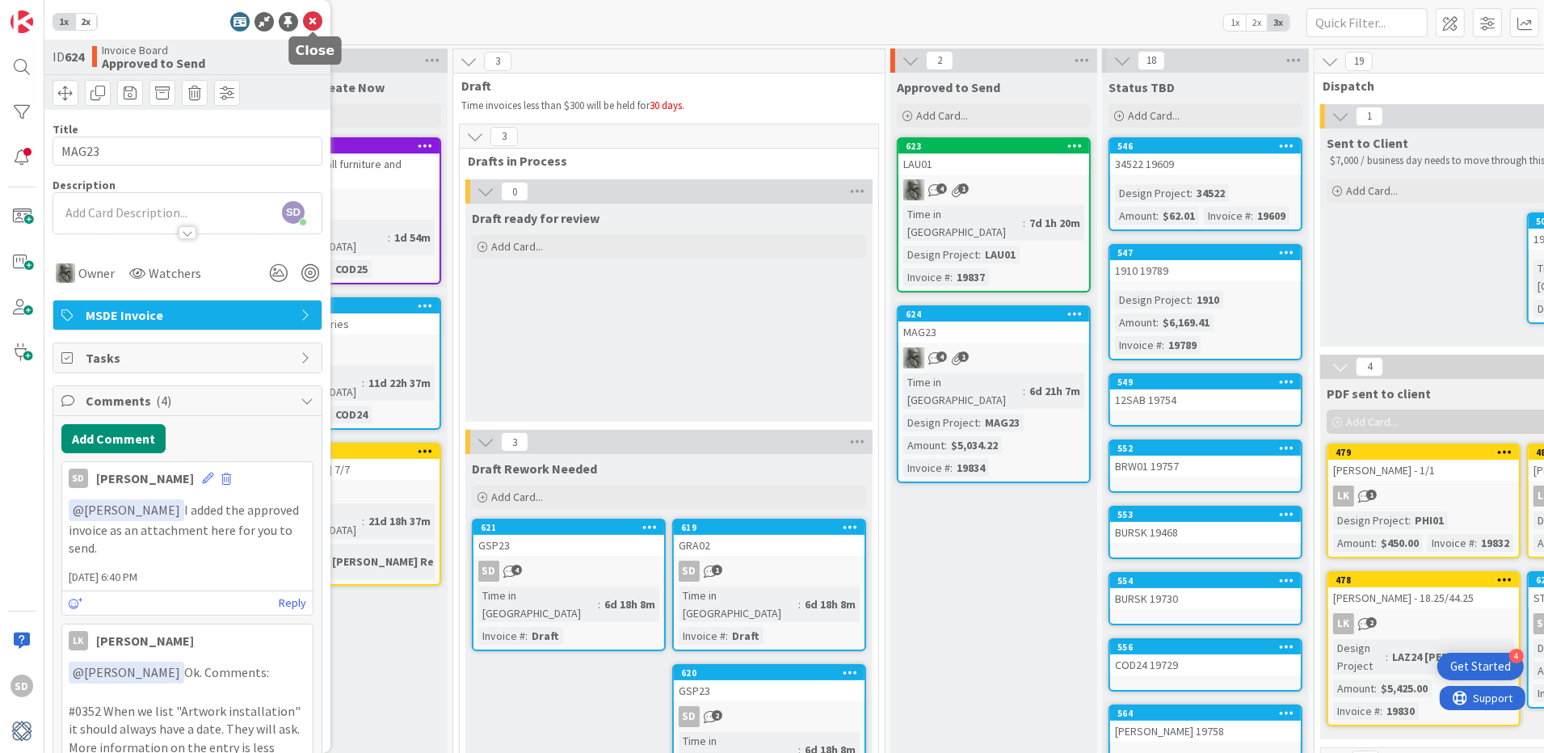
type input "19834"
click at [309, 19] on icon at bounding box center [312, 21] width 19 height 19
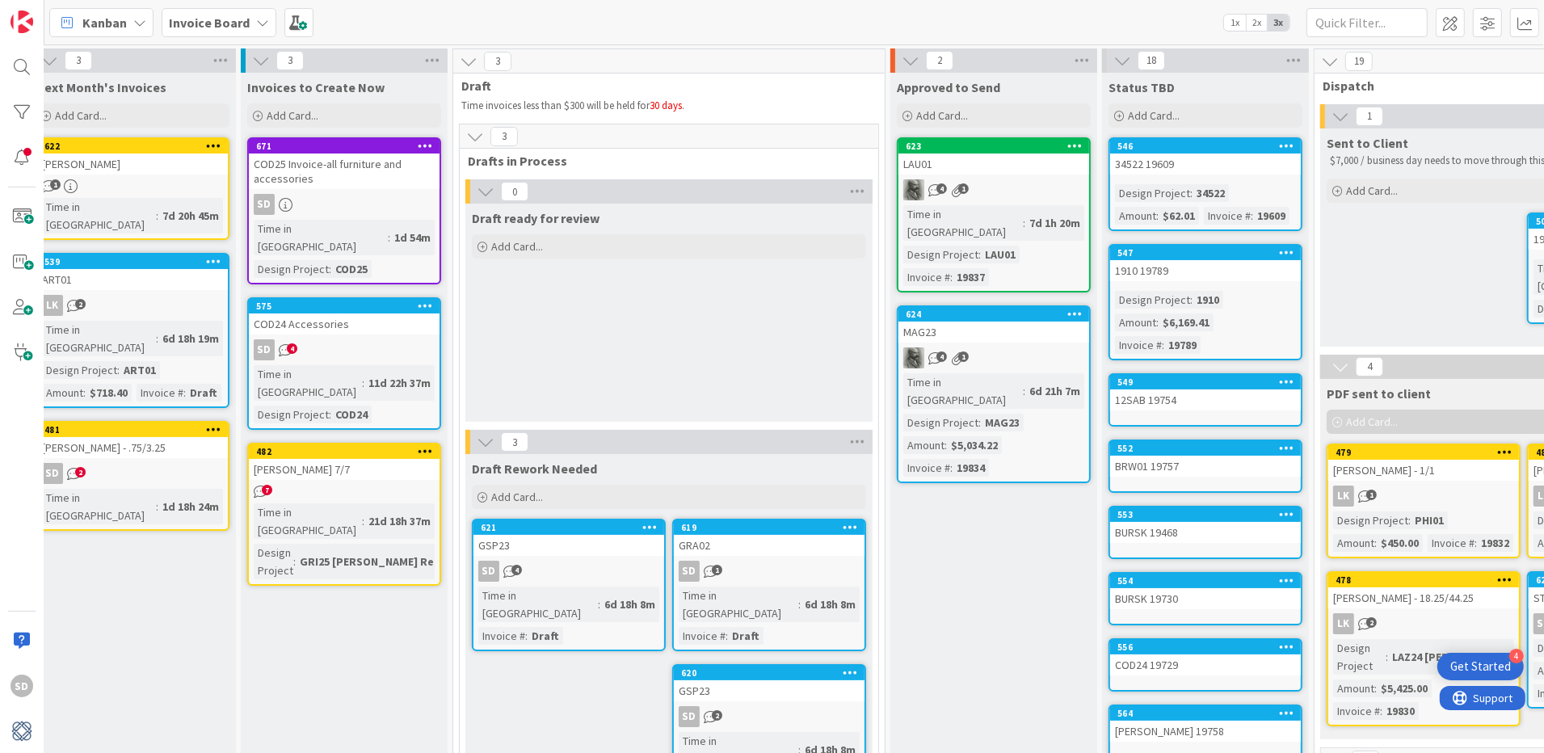
click at [354, 339] on div "SD 4" at bounding box center [344, 349] width 191 height 21
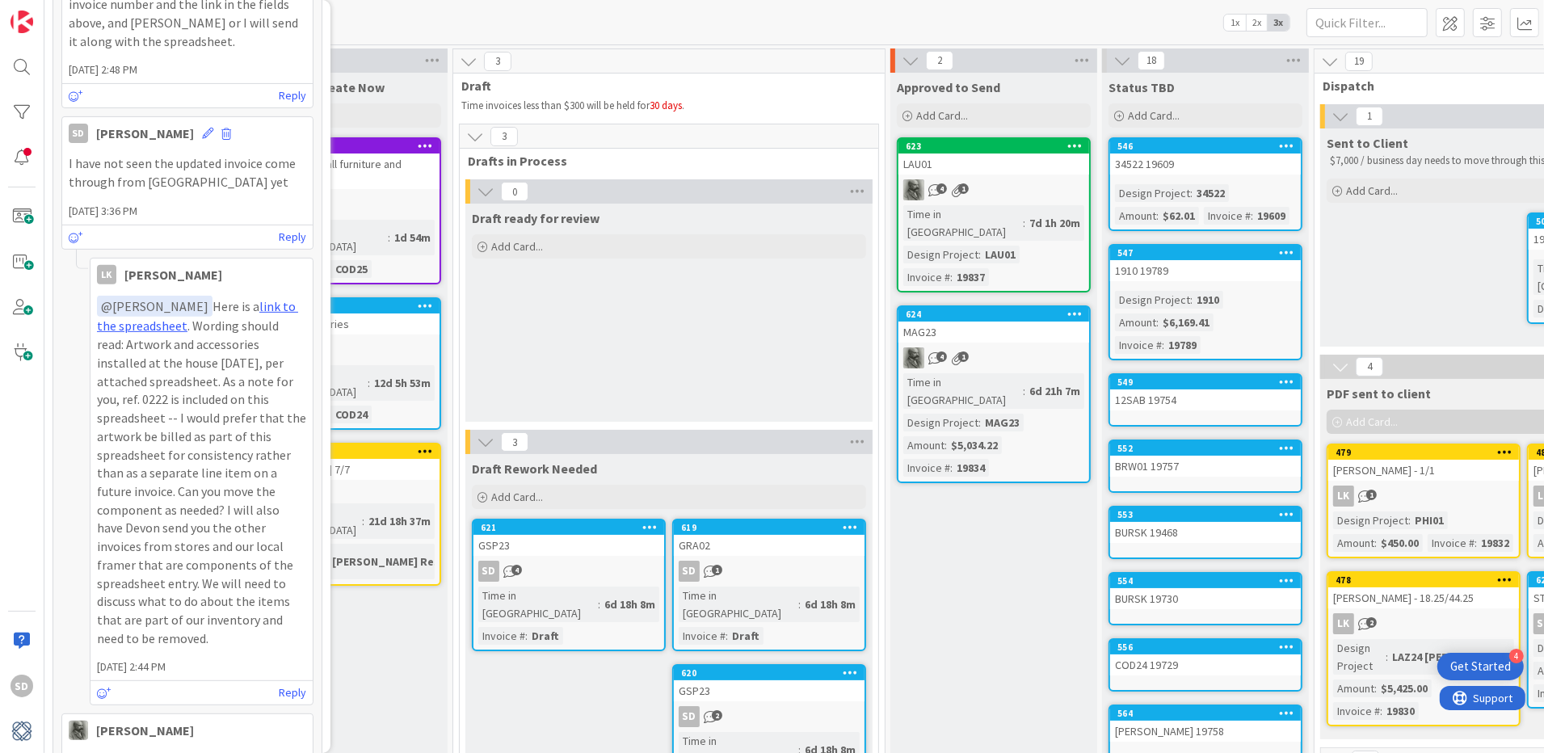
scroll to position [558, 0]
click at [278, 312] on link "link to the spreadsheet" at bounding box center [197, 320] width 201 height 36
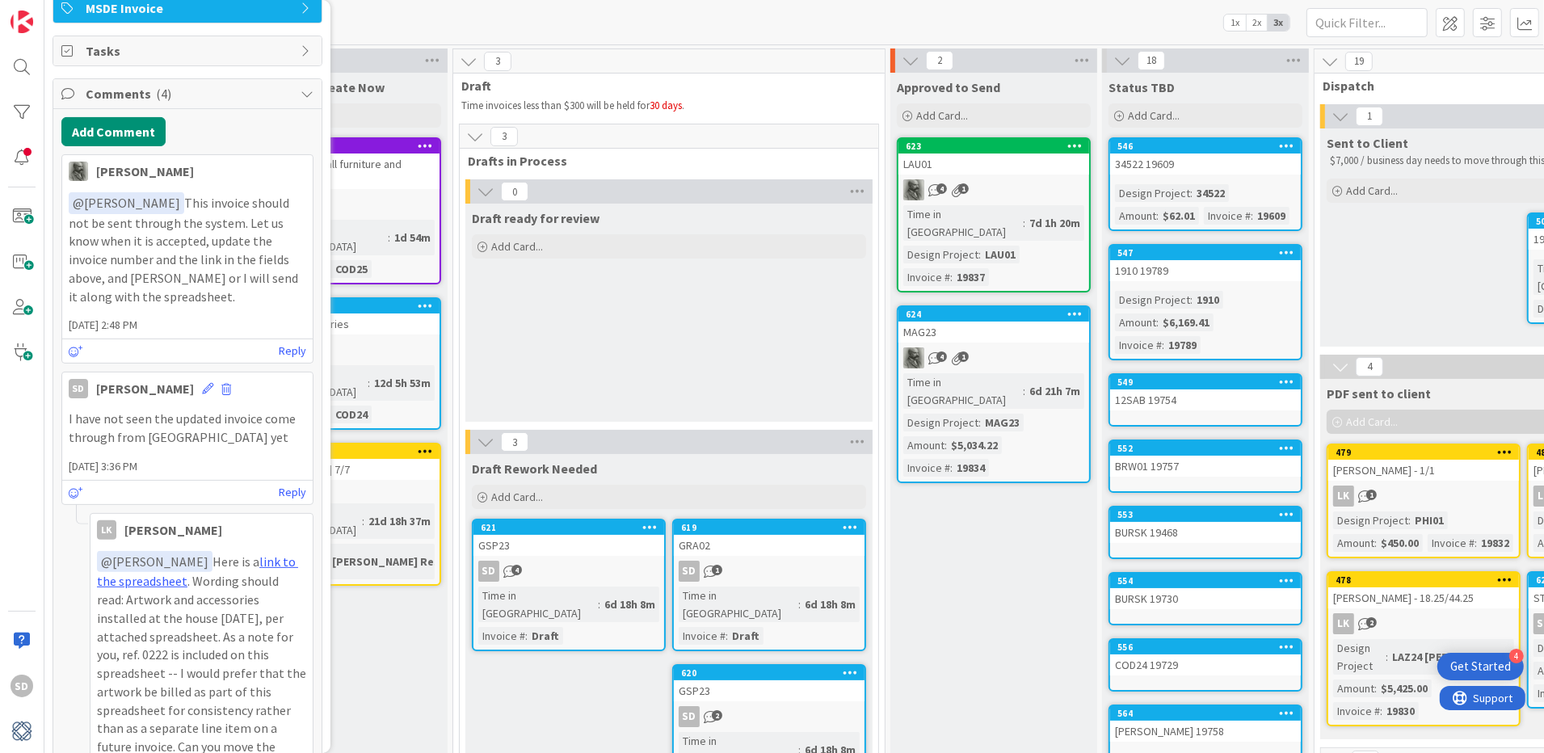
scroll to position [0, 0]
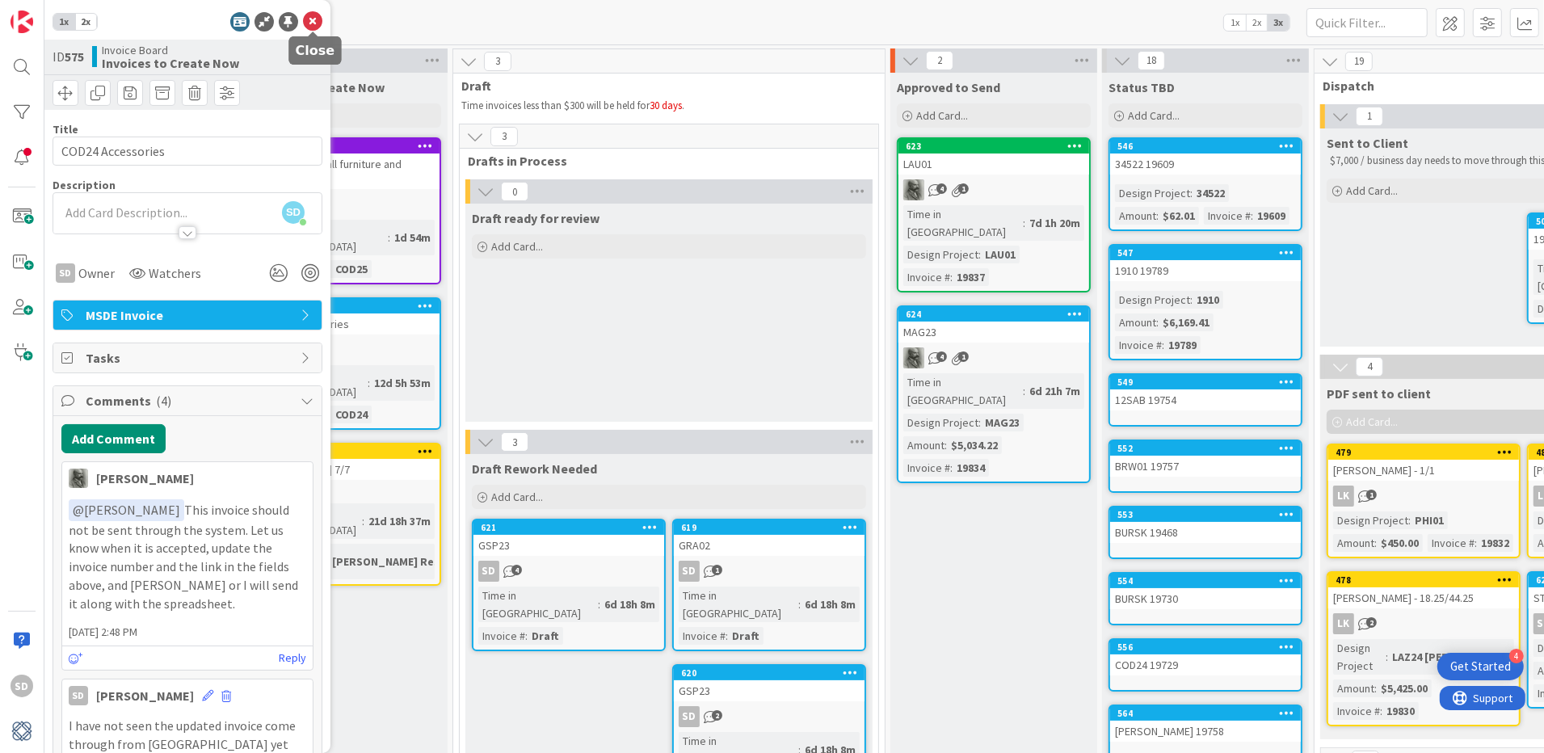
click at [309, 16] on icon at bounding box center [312, 21] width 19 height 19
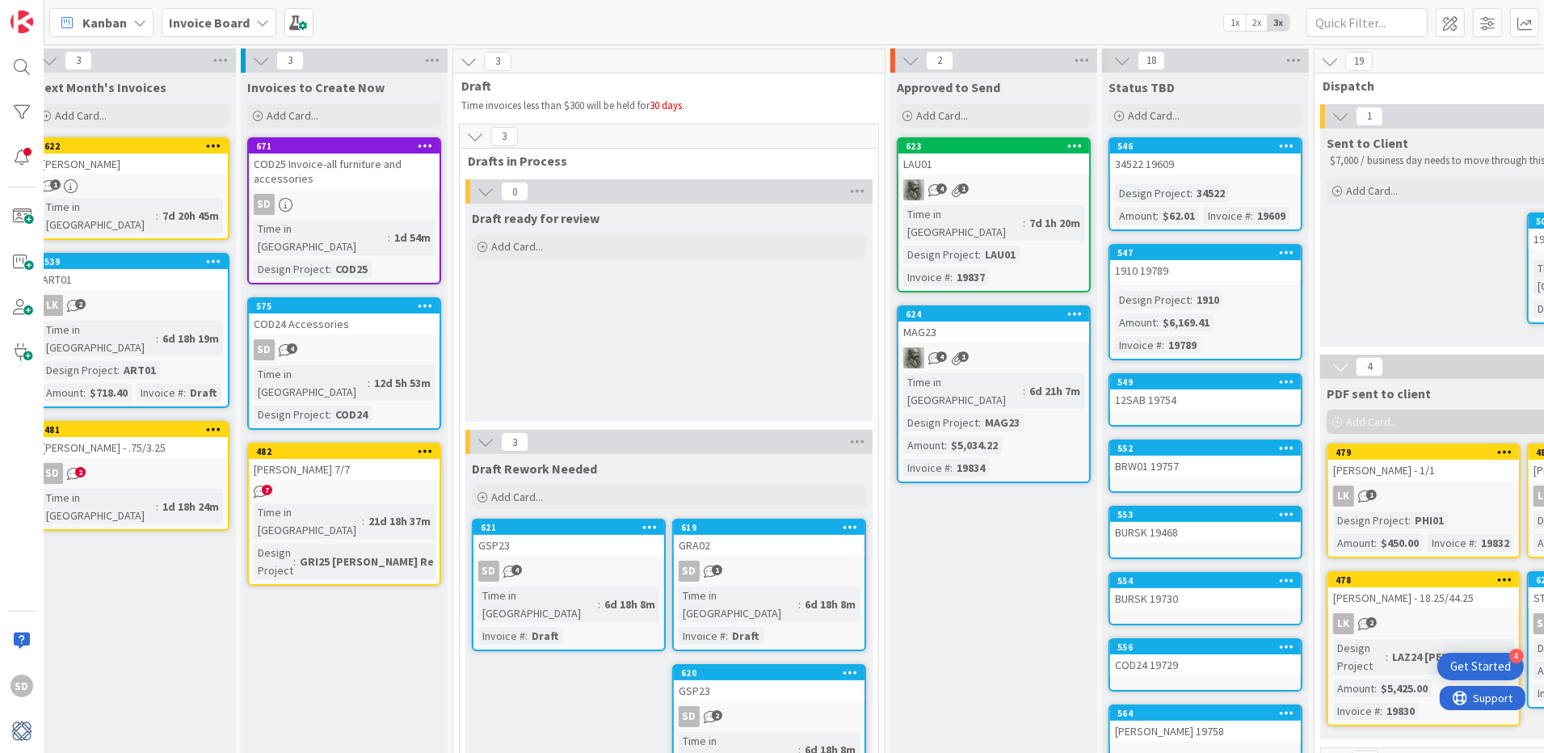
click at [360, 459] on div "[PERSON_NAME] 7/7" at bounding box center [344, 469] width 191 height 21
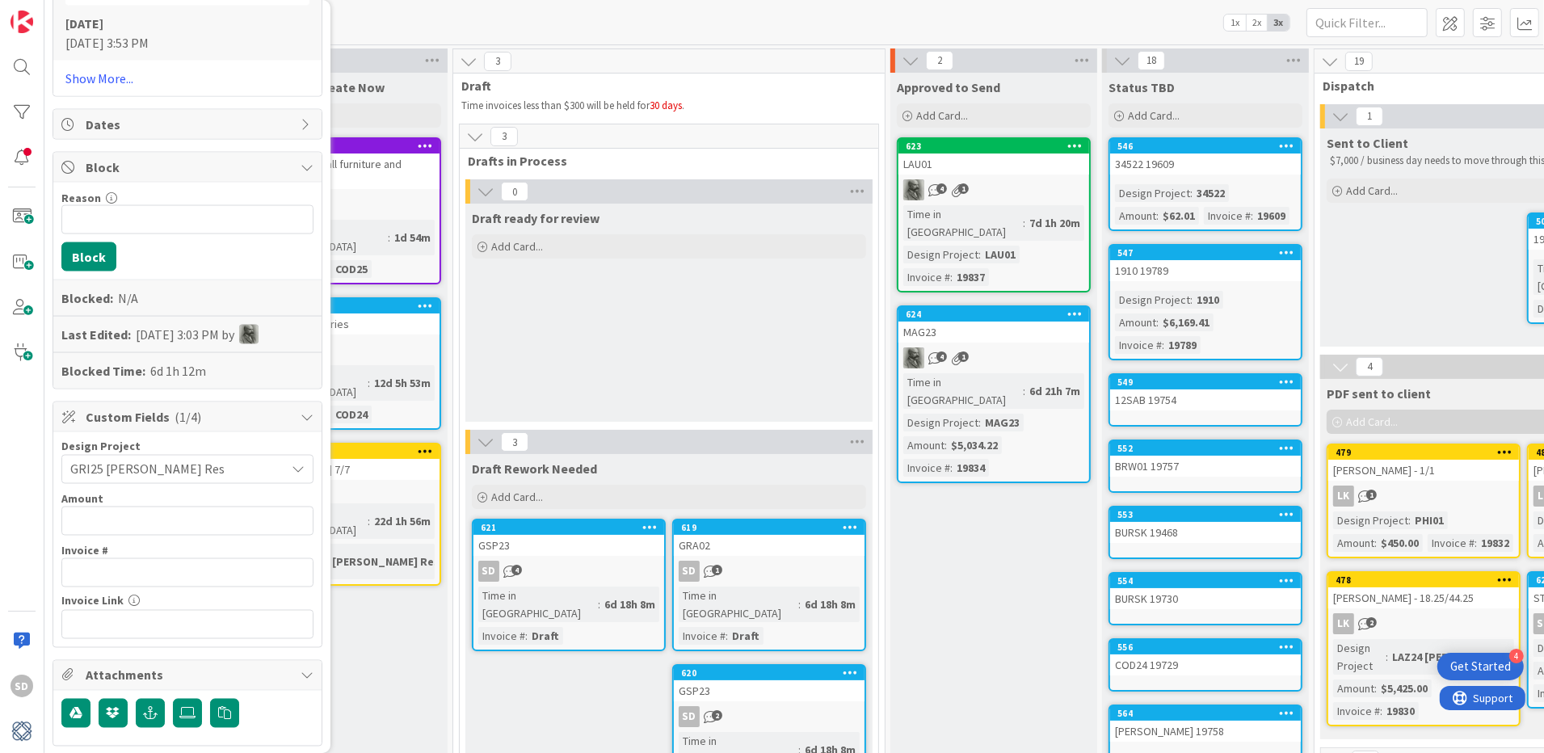
scroll to position [2639, 0]
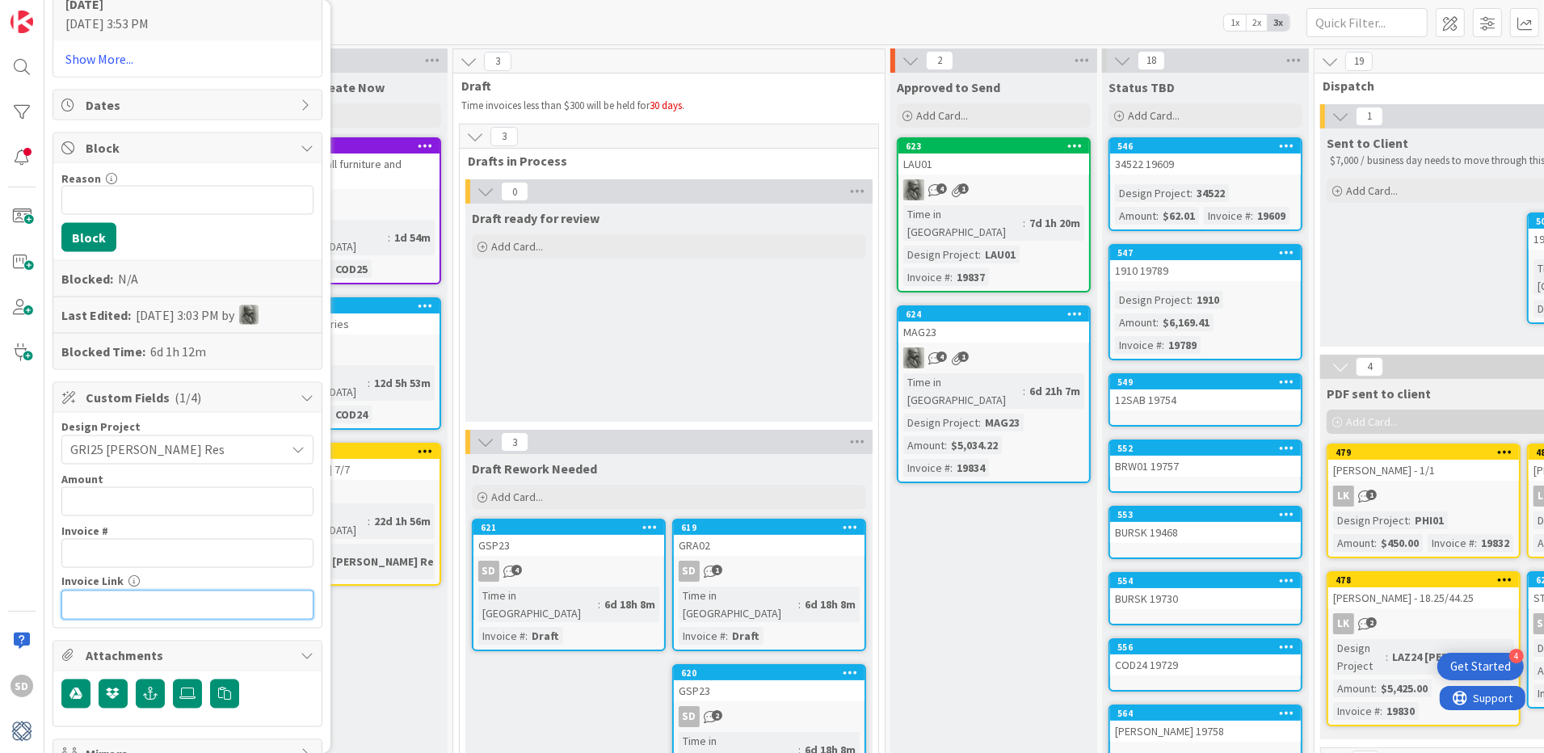
click at [116, 591] on input "text" at bounding box center [187, 605] width 252 height 29
paste input "[URL][DOMAIN_NAME]"
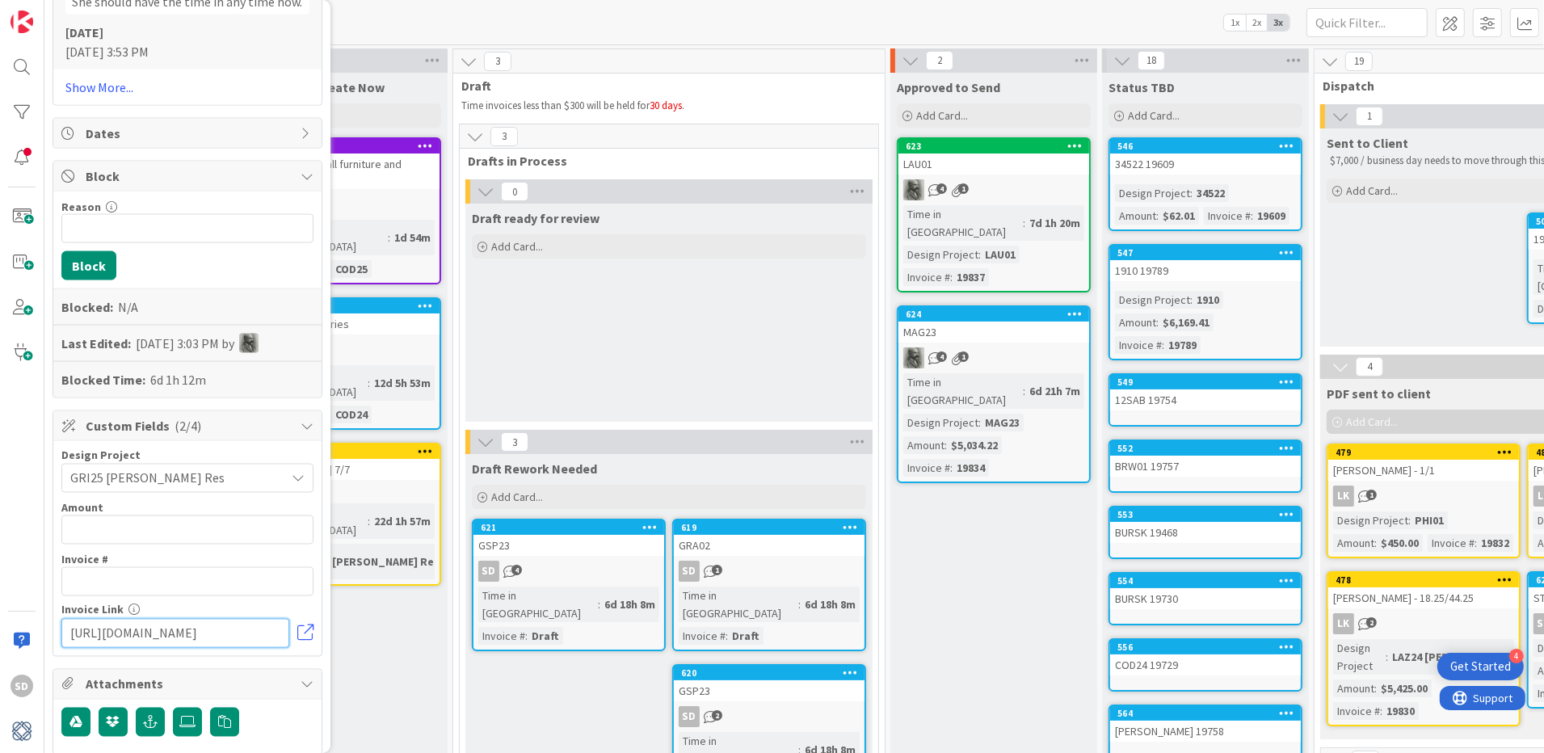
scroll to position [2610, 0]
type input "[URL][DOMAIN_NAME]"
click at [119, 568] on input "text" at bounding box center [187, 582] width 252 height 29
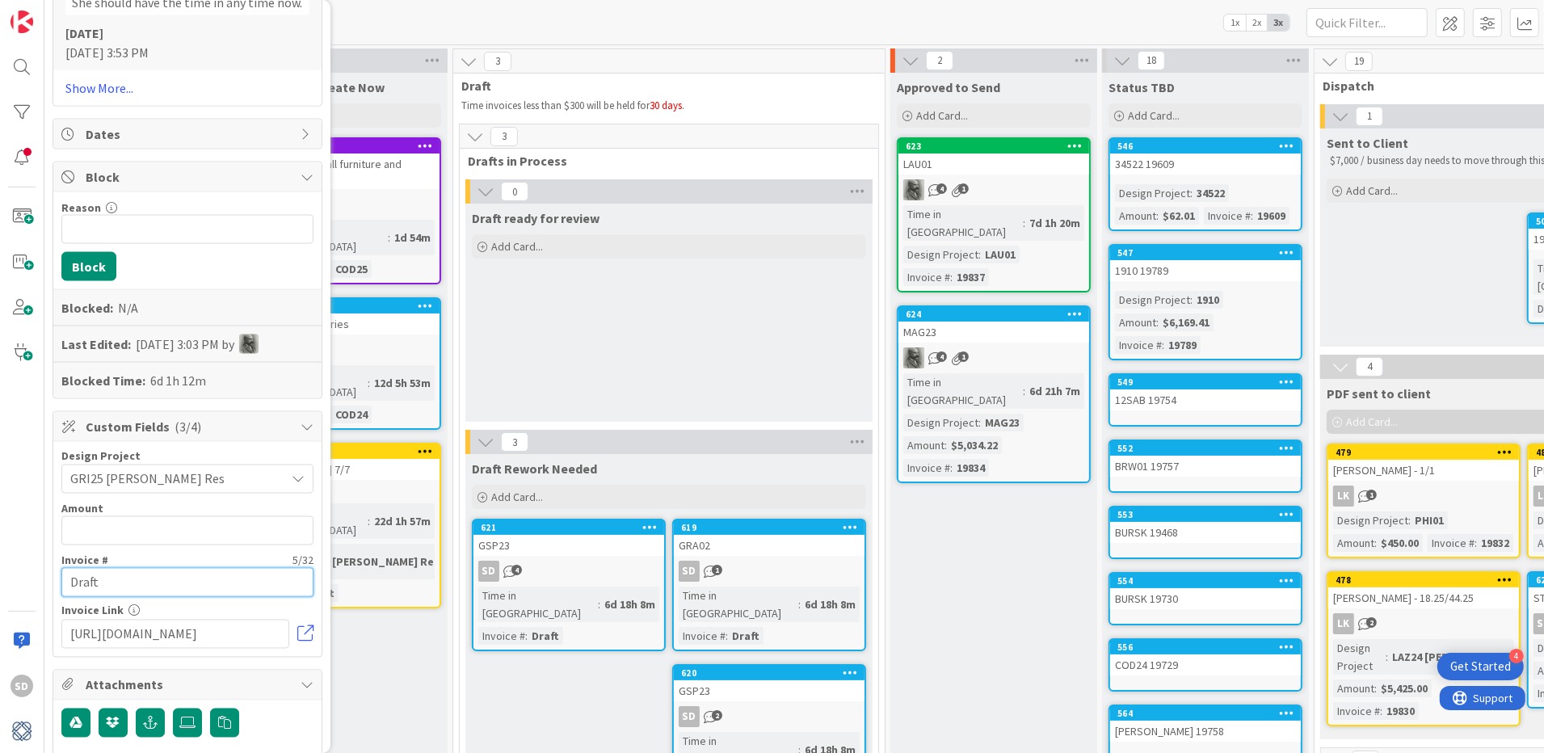
type input "Draft"
click at [131, 516] on input "text" at bounding box center [187, 530] width 252 height 29
type input "$2,250.00"
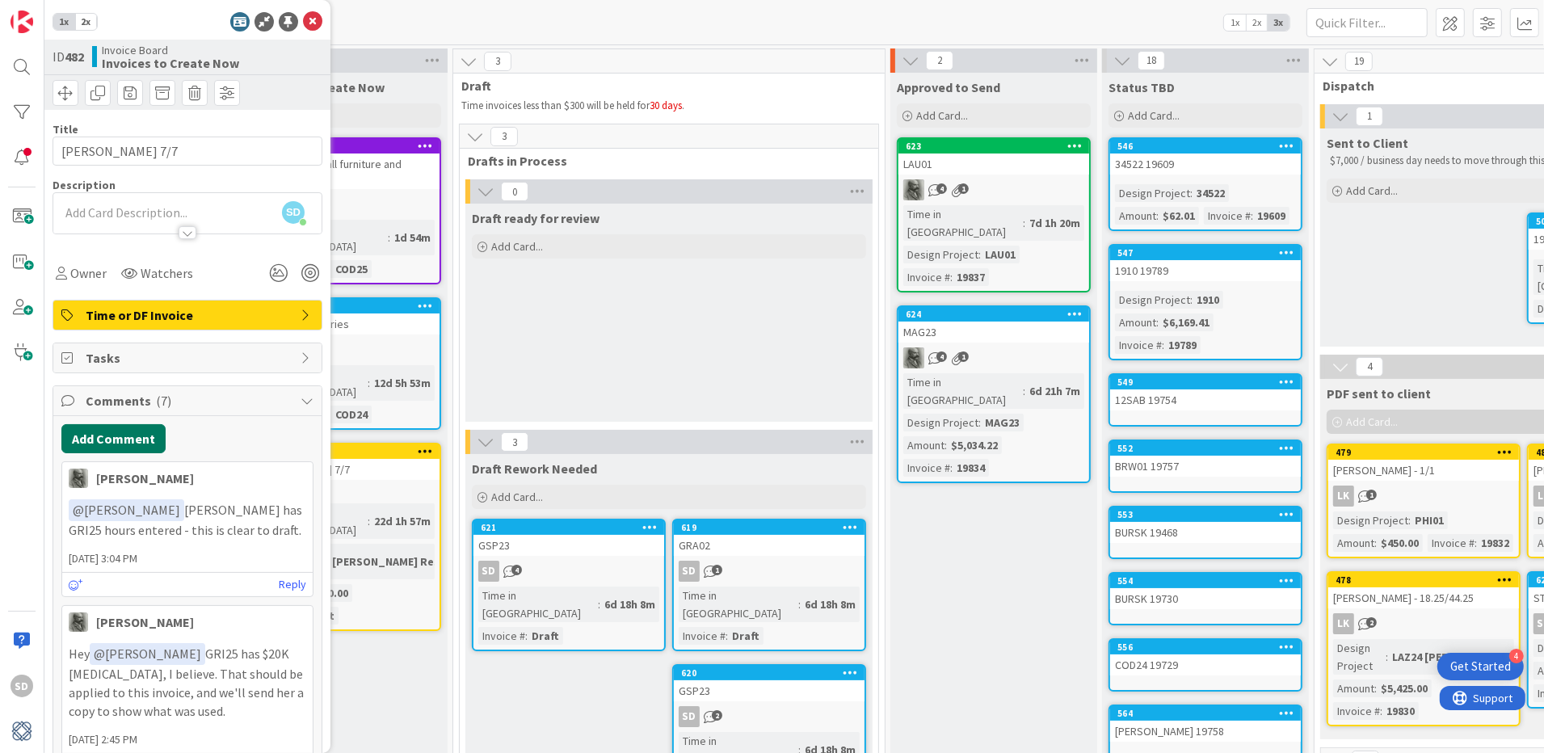
click at [116, 448] on button "Add Comment" at bounding box center [113, 438] width 104 height 29
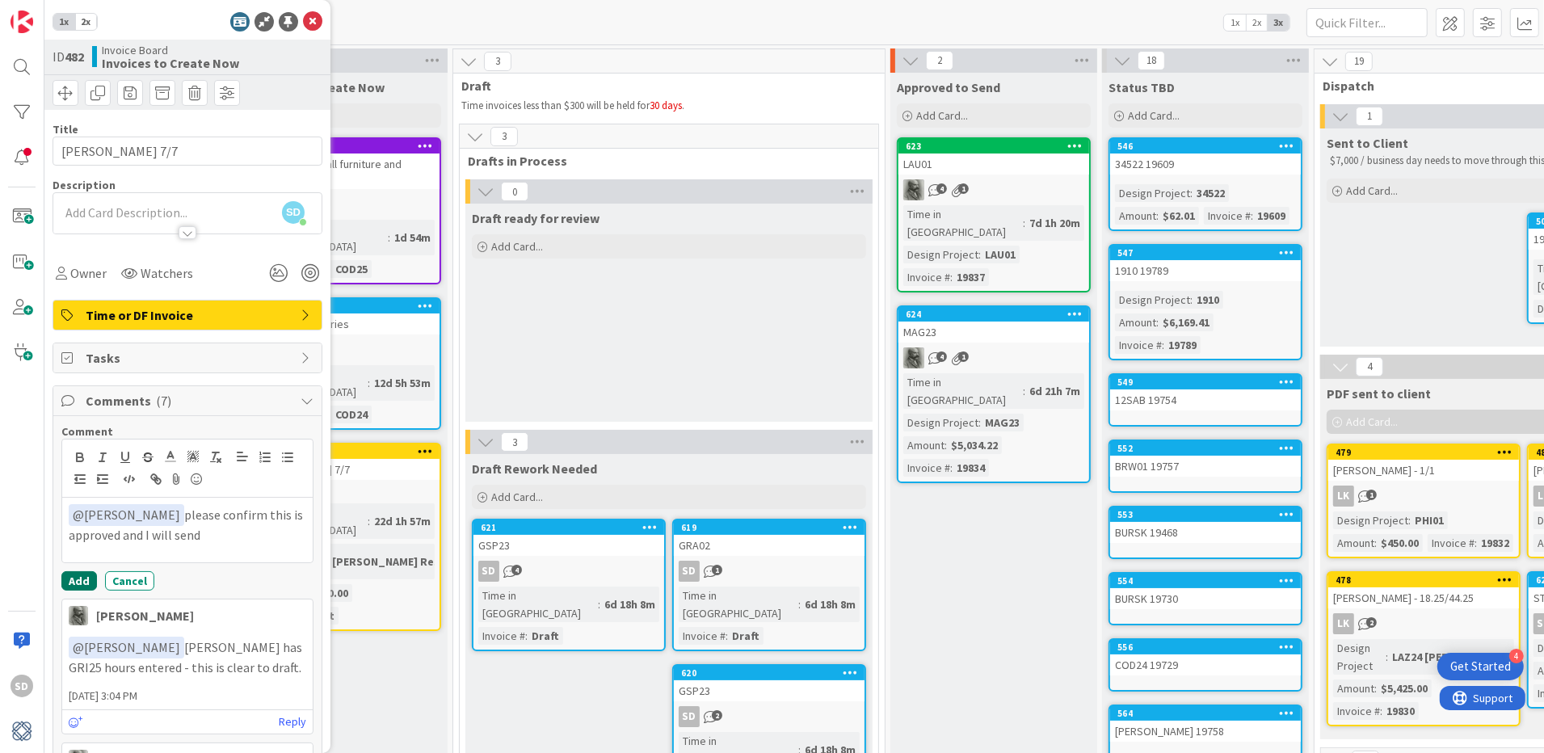
click at [72, 583] on button "Add" at bounding box center [79, 580] width 36 height 19
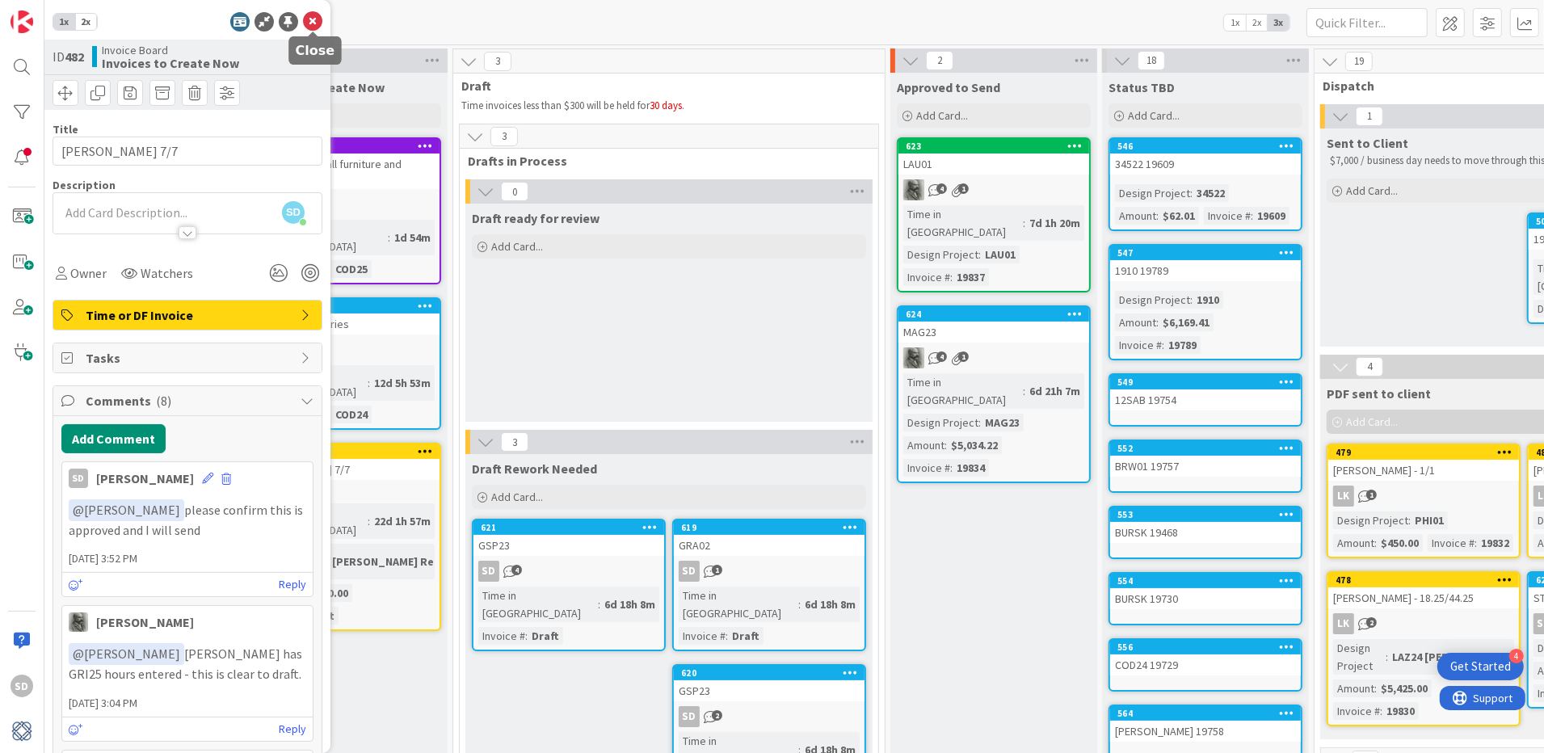
click at [313, 27] on icon at bounding box center [312, 21] width 19 height 19
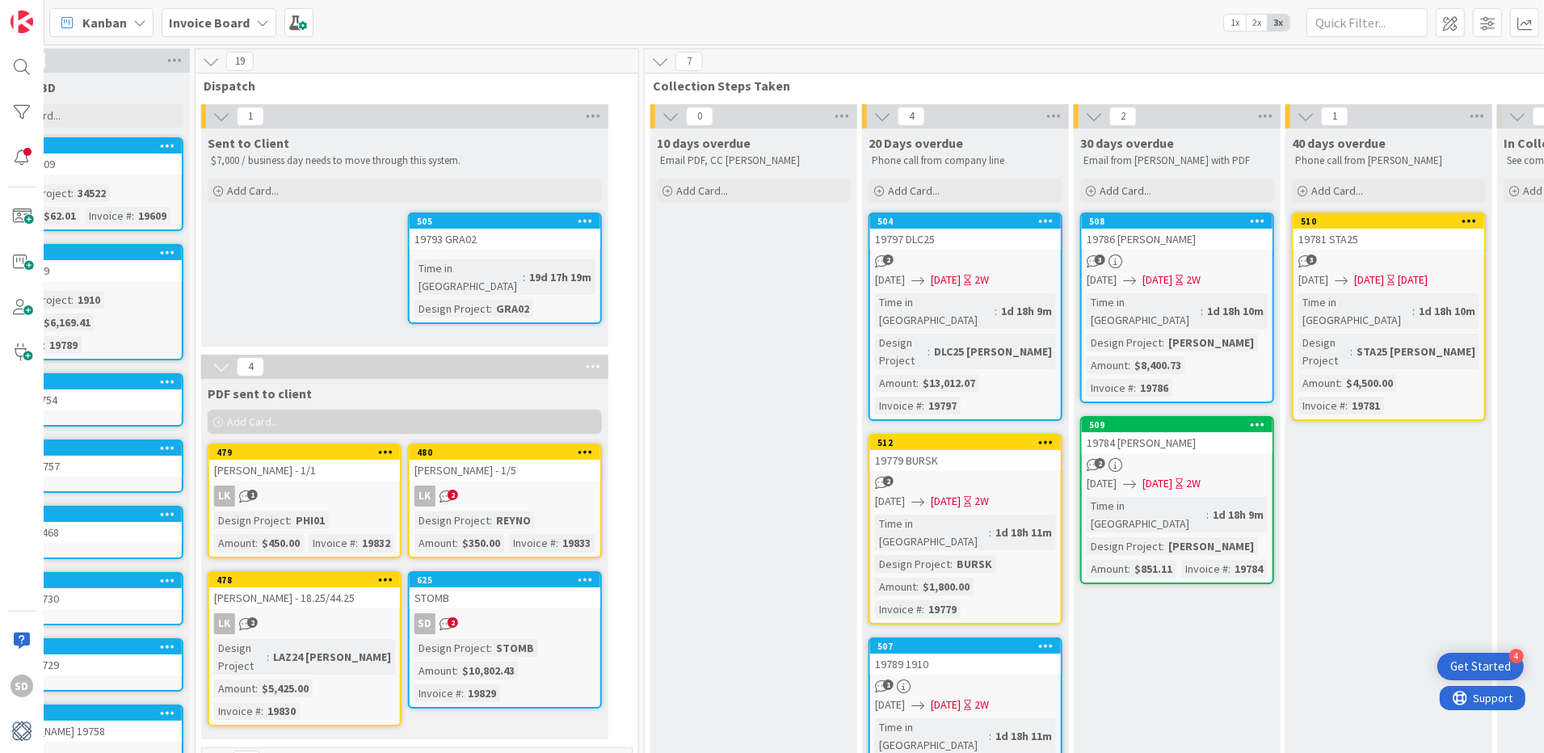
scroll to position [0, 683]
